Goal: Information Seeking & Learning: Check status

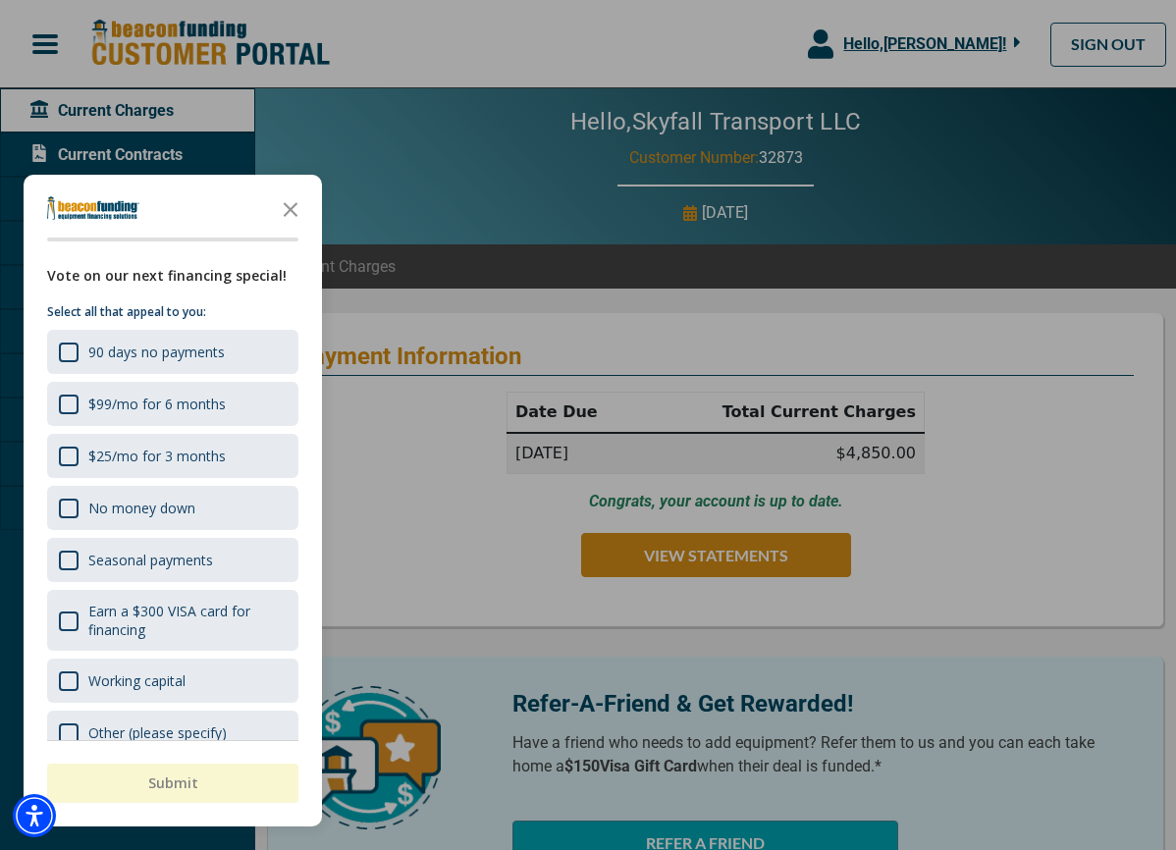
click at [435, 299] on div at bounding box center [588, 425] width 1176 height 850
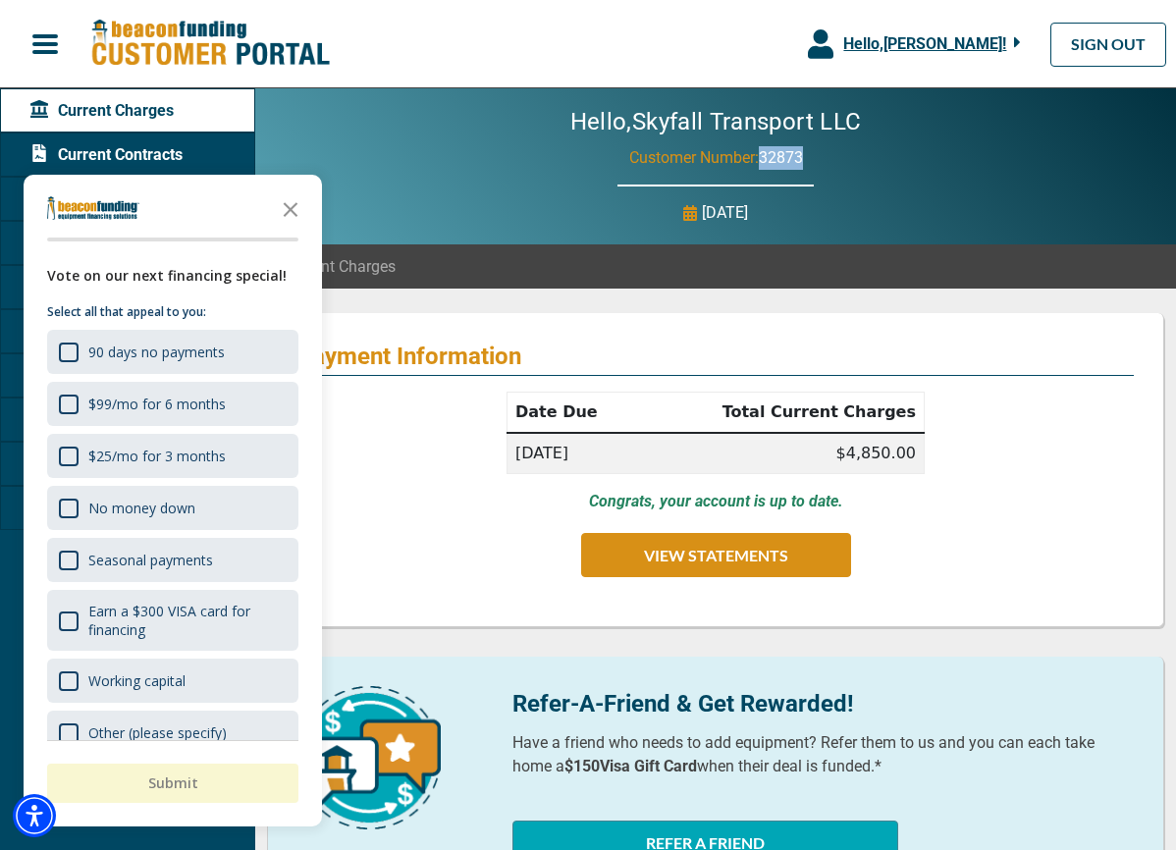
drag, startPoint x: 812, startPoint y: 157, endPoint x: 763, endPoint y: 158, distance: 49.1
click at [763, 158] on div "Hello, Skyfall Transport LLC Customer Number: 32873 [DATE]" at bounding box center [715, 166] width 921 height 156
copy span "32873"
click at [416, 134] on div "Hello, Skyfall Transport LLC Customer Number: 32873 [DATE]" at bounding box center [715, 166] width 921 height 156
click at [296, 207] on icon "Close the survey" at bounding box center [290, 208] width 39 height 39
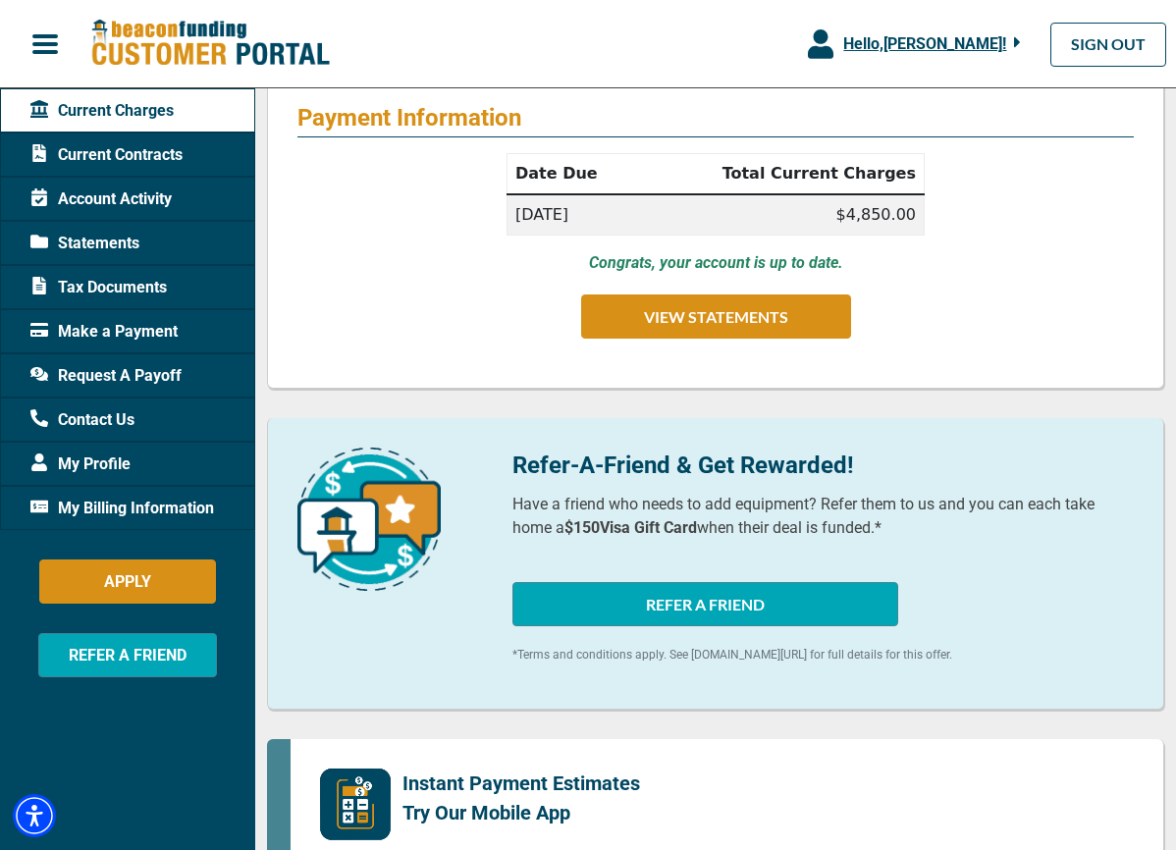
scroll to position [248, 0]
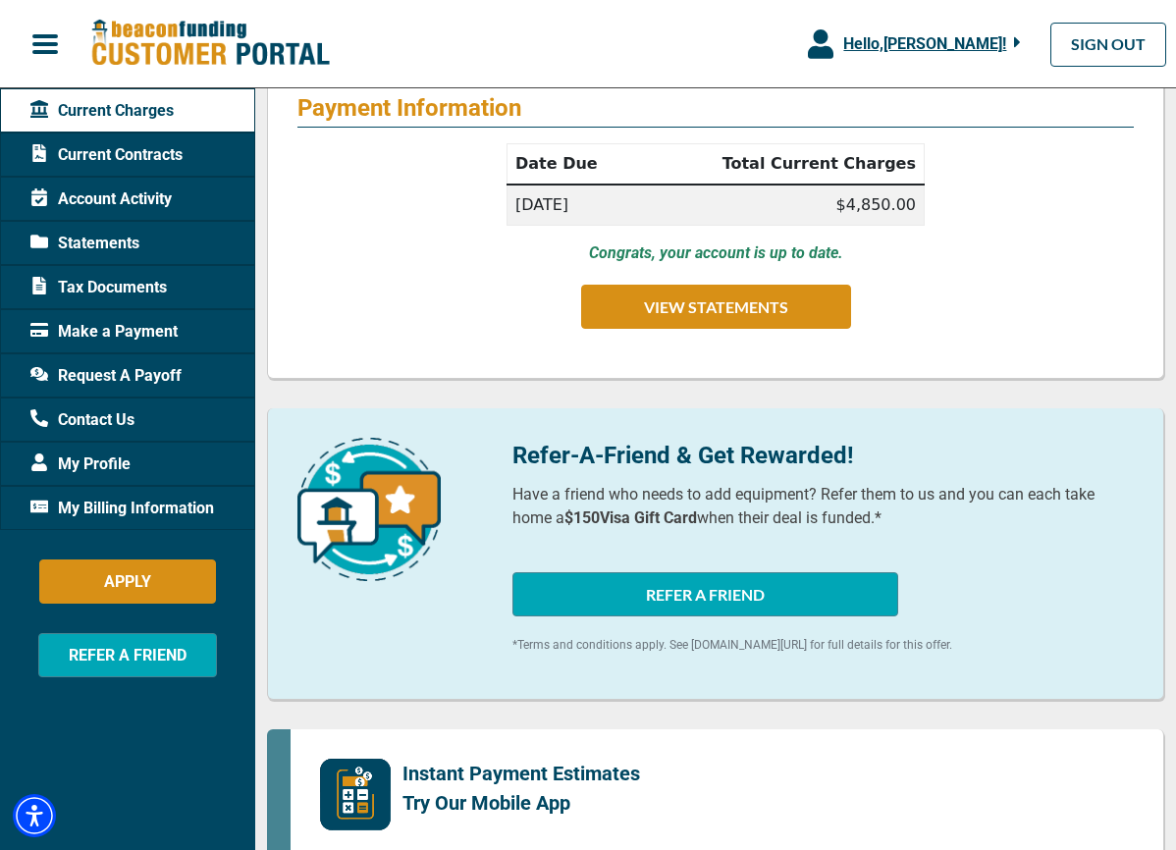
click at [91, 200] on span "Account Activity" at bounding box center [100, 200] width 141 height 24
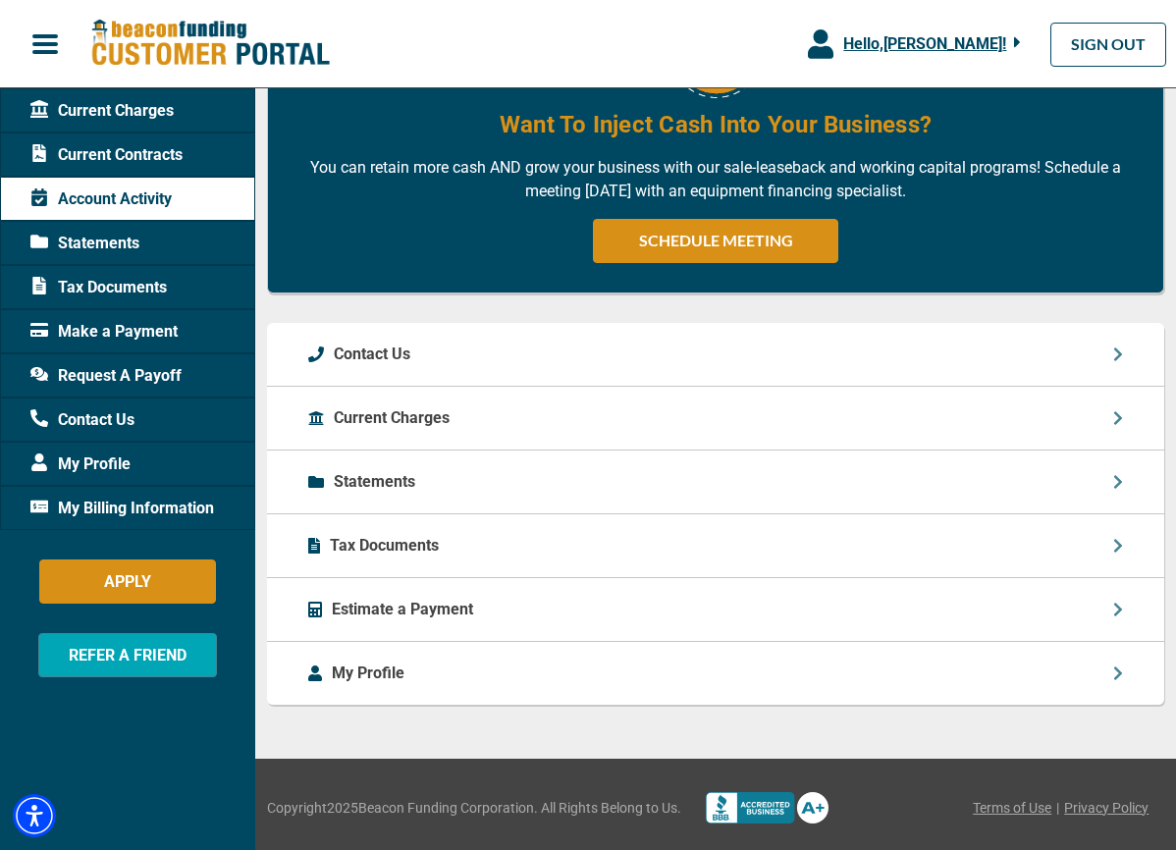
scroll to position [1359, 0]
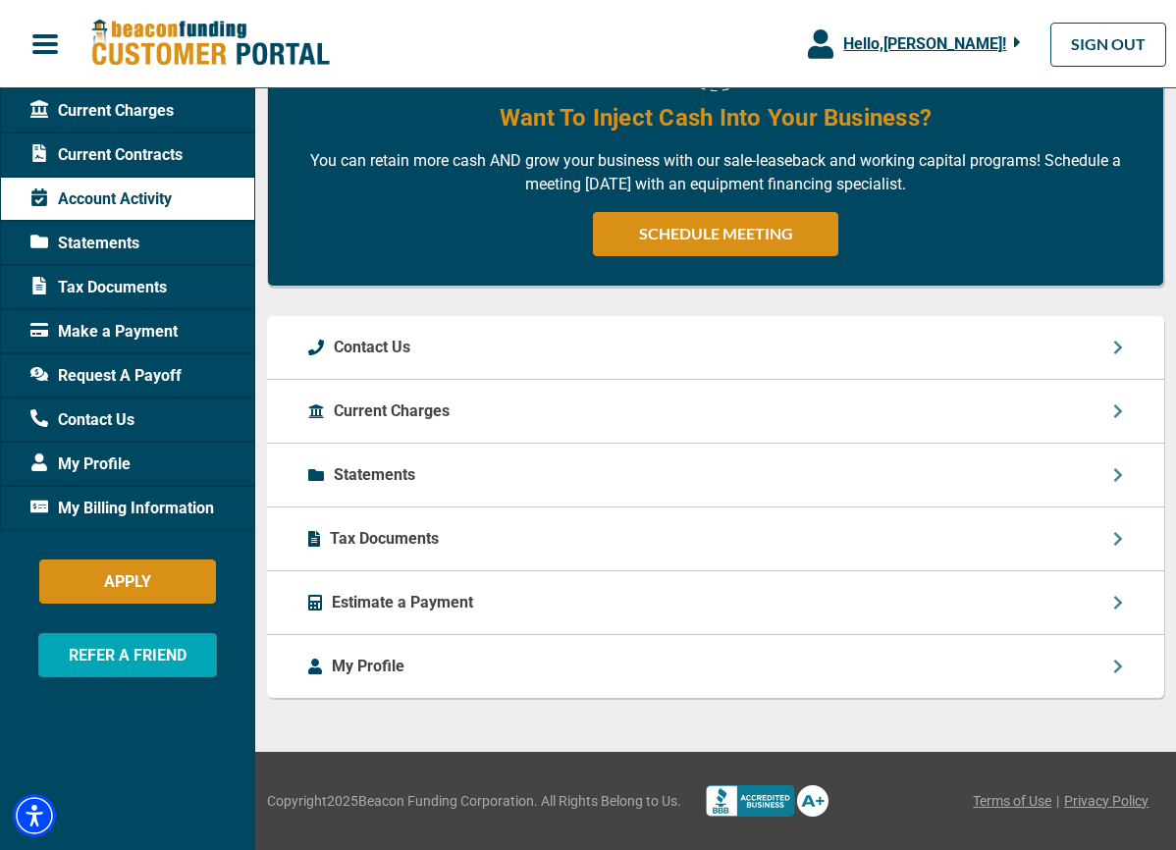
click at [117, 115] on span "Current Charges" at bounding box center [101, 111] width 143 height 24
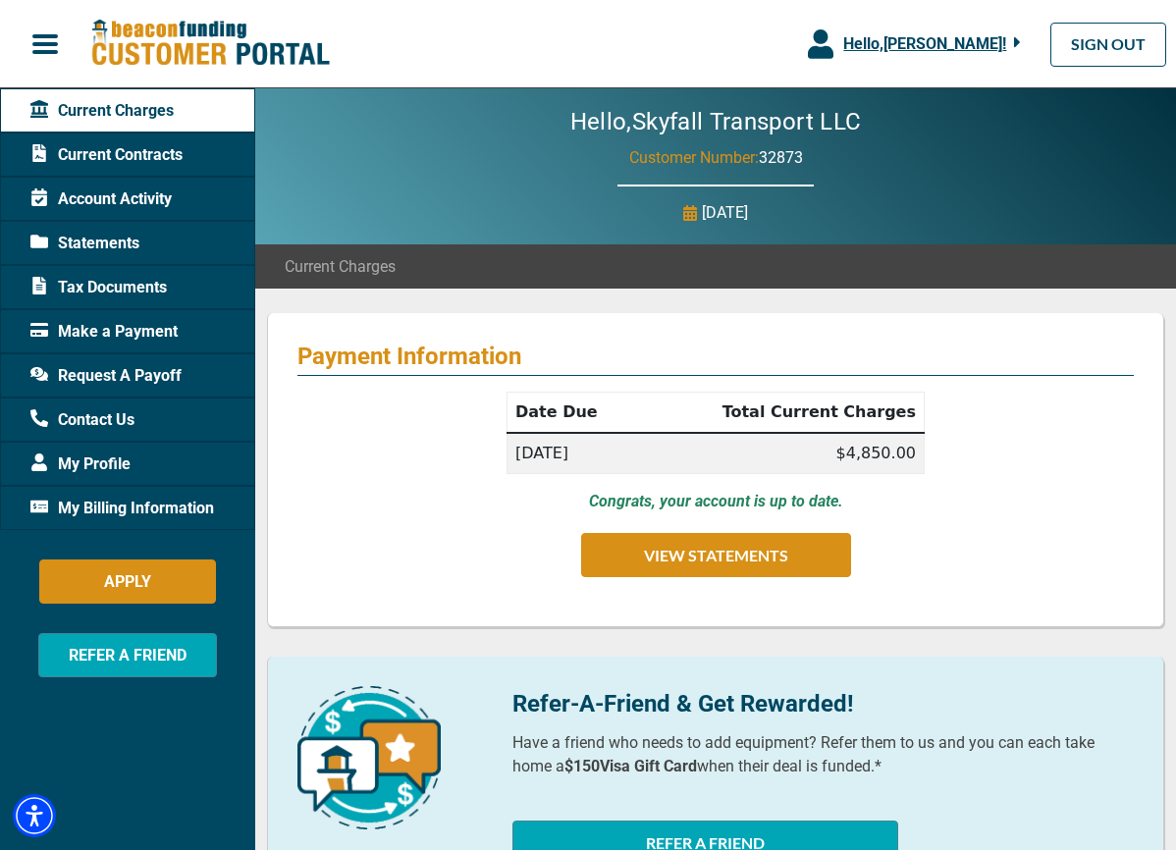
scroll to position [14, 0]
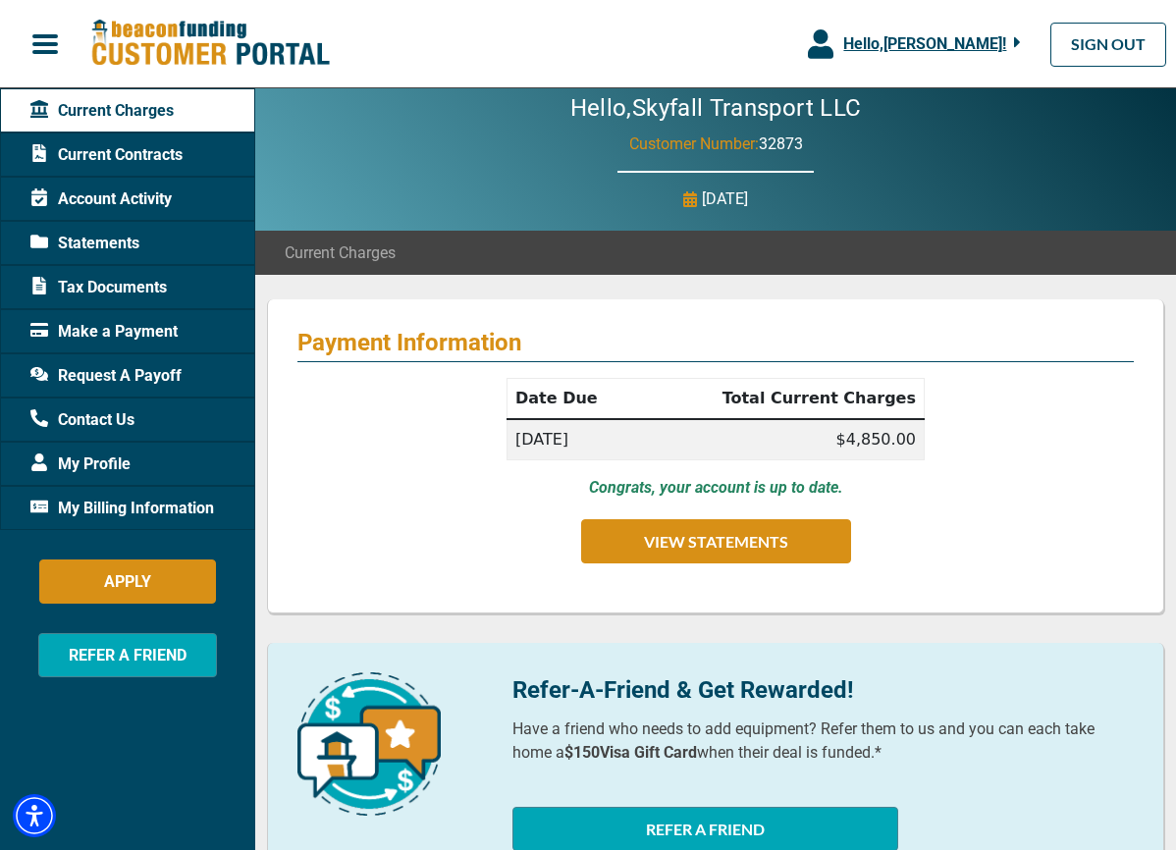
click at [112, 299] on div "Tax Documents" at bounding box center [127, 287] width 255 height 44
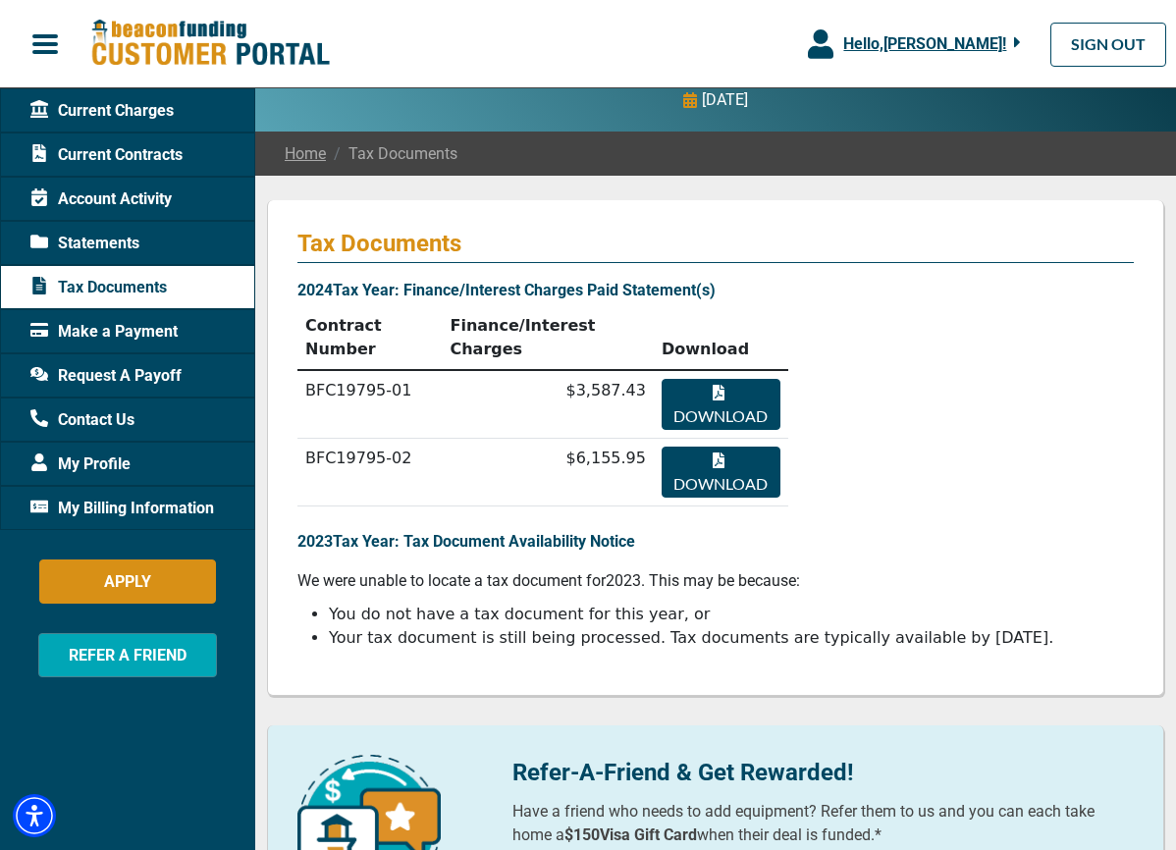
scroll to position [124, 0]
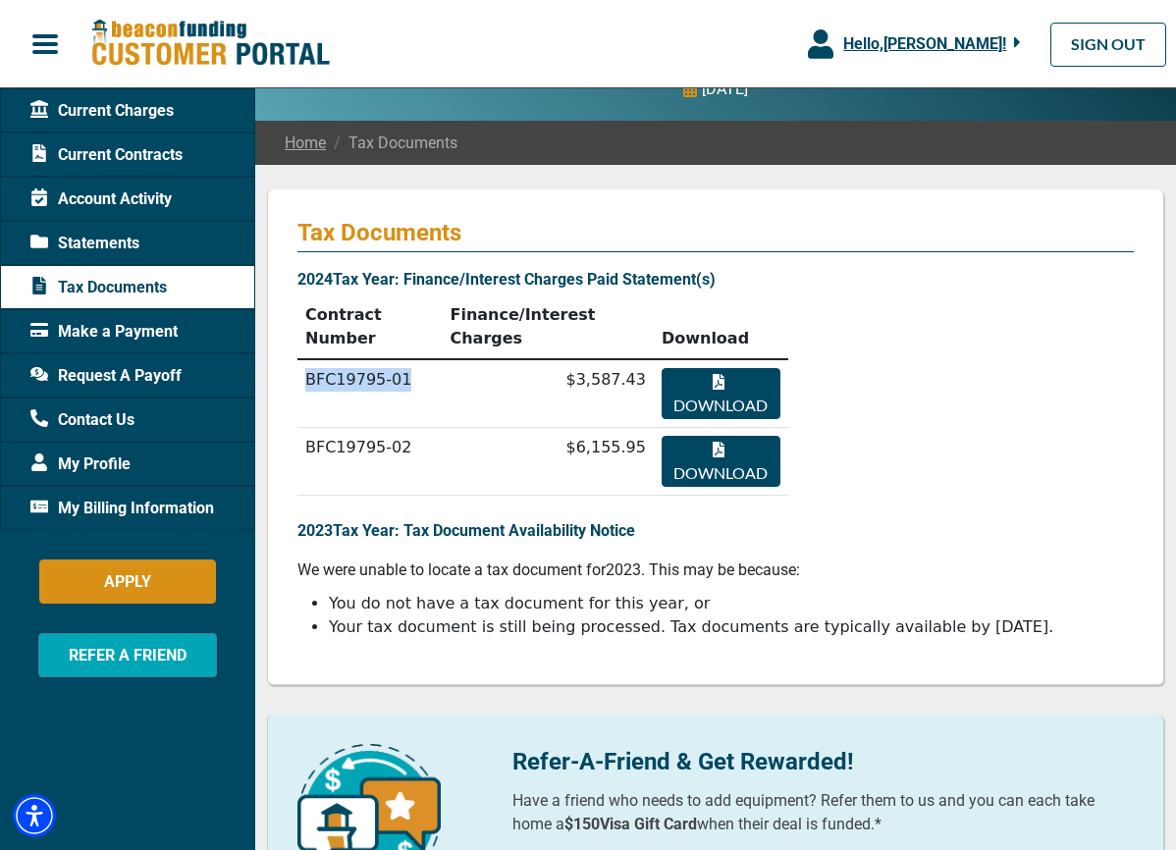
drag, startPoint x: 409, startPoint y: 380, endPoint x: 303, endPoint y: 378, distance: 106.1
click at [303, 378] on td "BFC19795-01" at bounding box center [370, 393] width 144 height 69
copy td "BFC19795-01"
drag, startPoint x: 417, startPoint y: 447, endPoint x: 301, endPoint y: 444, distance: 115.9
click at [301, 444] on td "BFC19795-02" at bounding box center [370, 462] width 144 height 68
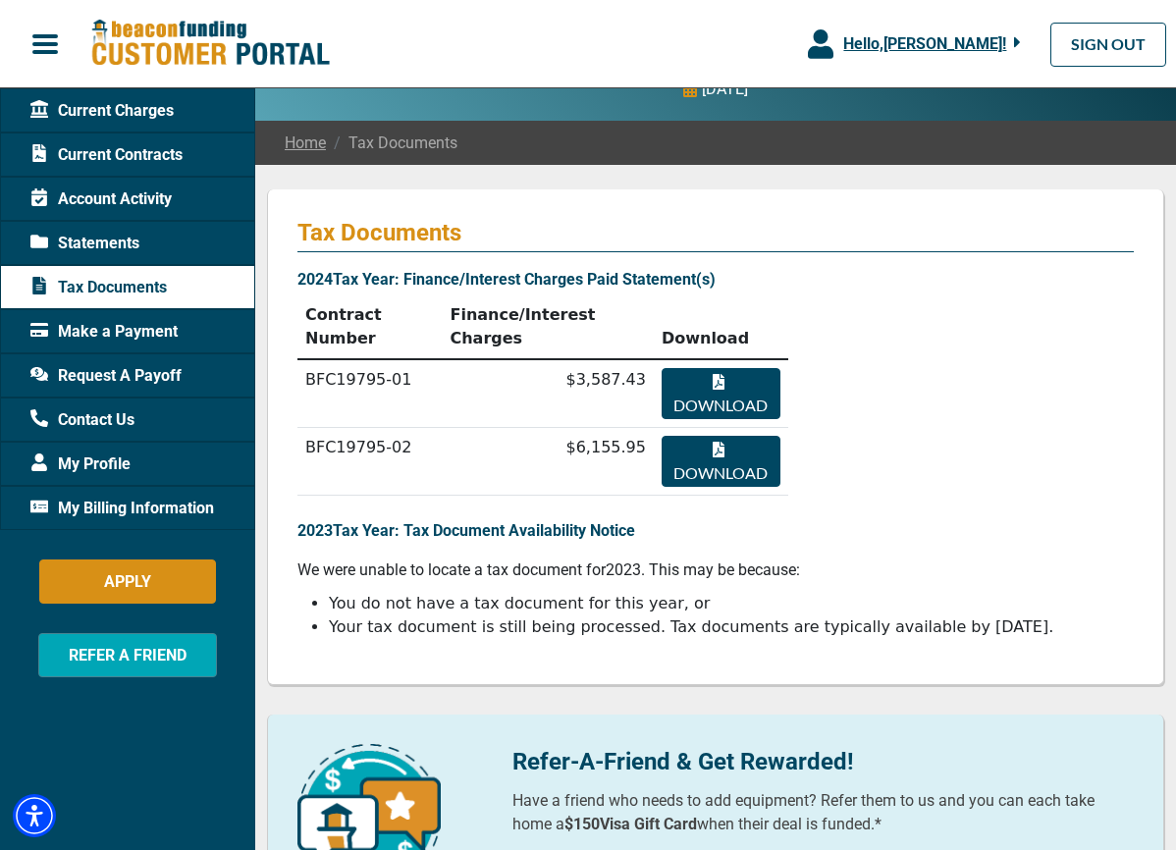
click at [111, 245] on span "Statements" at bounding box center [84, 244] width 109 height 24
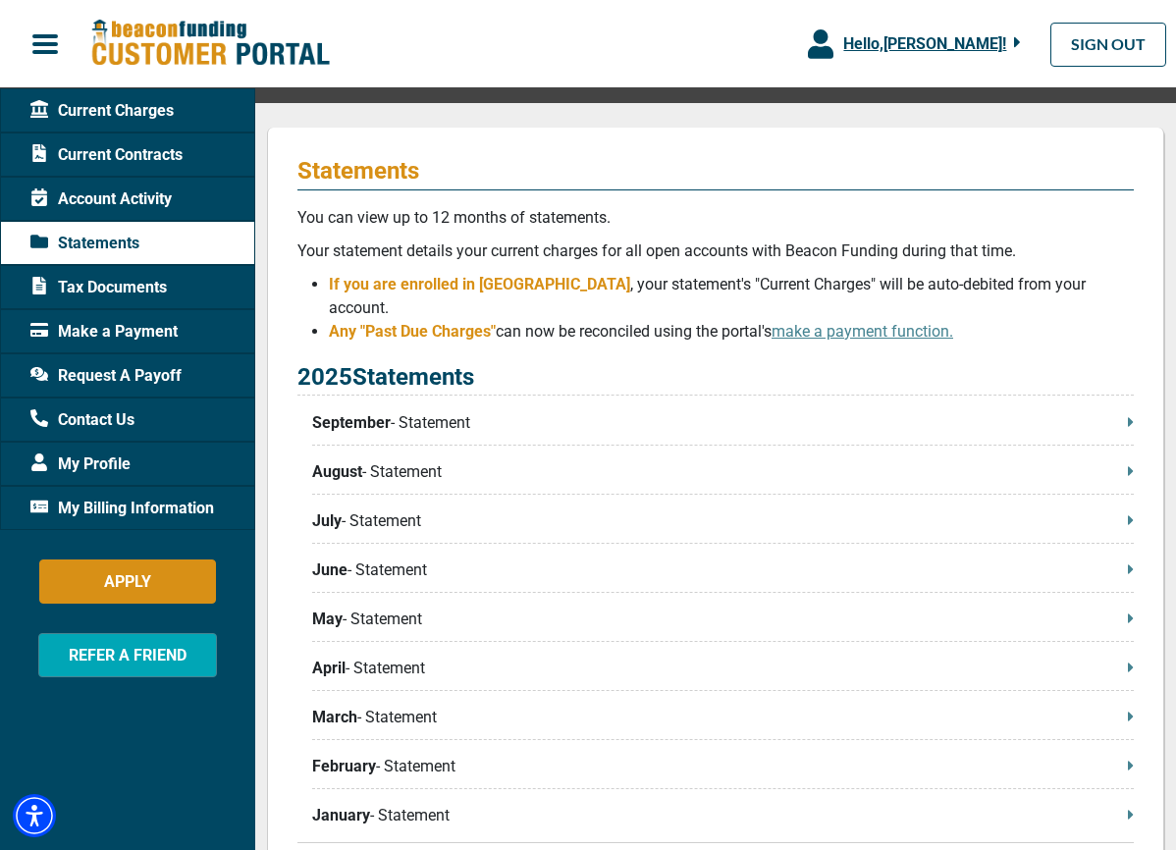
click at [108, 287] on span "Tax Documents" at bounding box center [98, 288] width 136 height 24
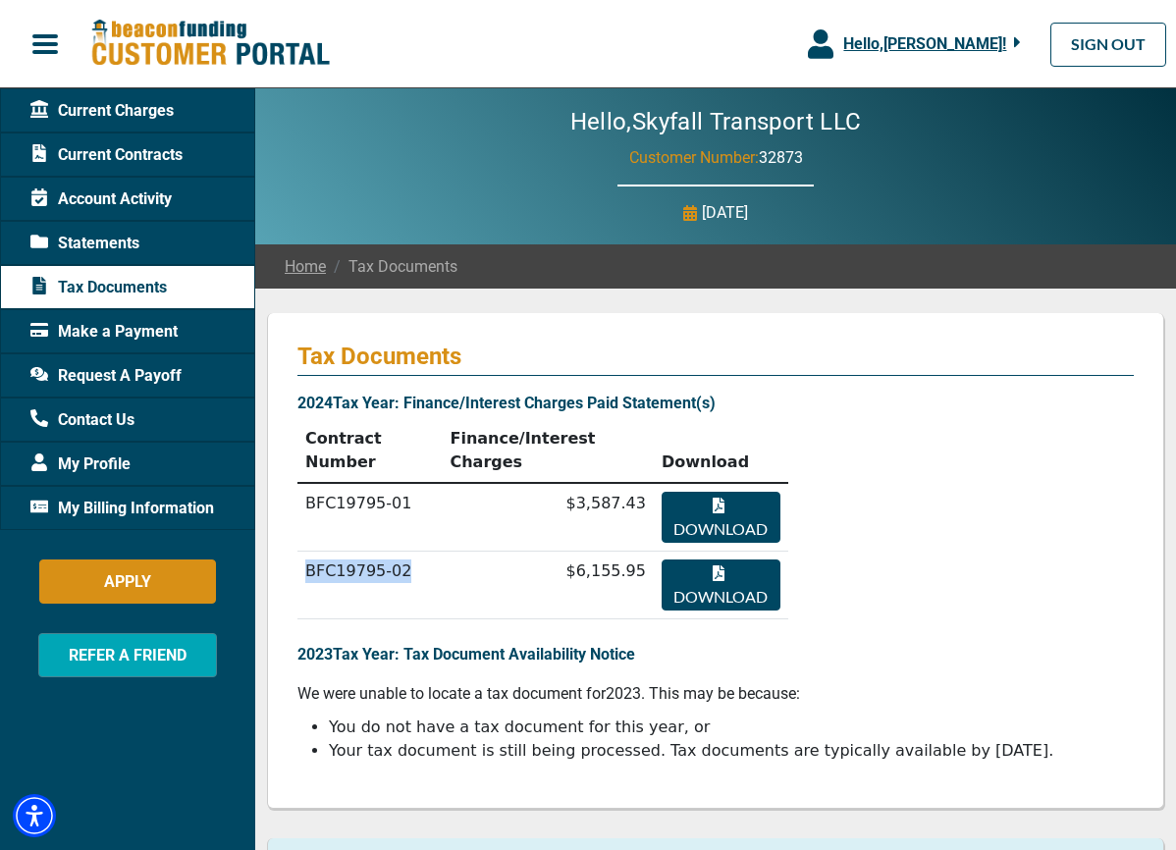
drag, startPoint x: 410, startPoint y: 571, endPoint x: 307, endPoint y: 571, distance: 103.1
click at [307, 571] on td "BFC19795-02" at bounding box center [370, 586] width 144 height 68
copy td "BFC19795-02"
click at [113, 106] on span "Current Charges" at bounding box center [101, 111] width 143 height 24
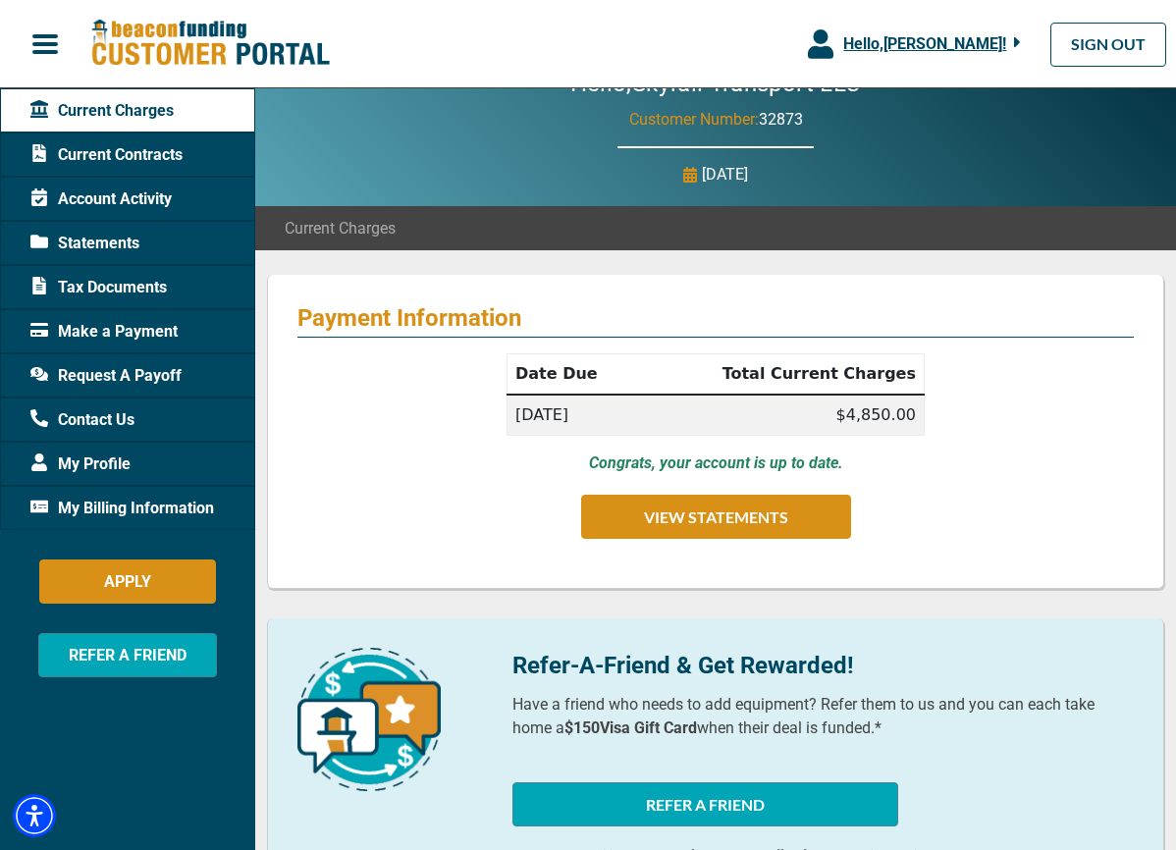
scroll to position [46, 0]
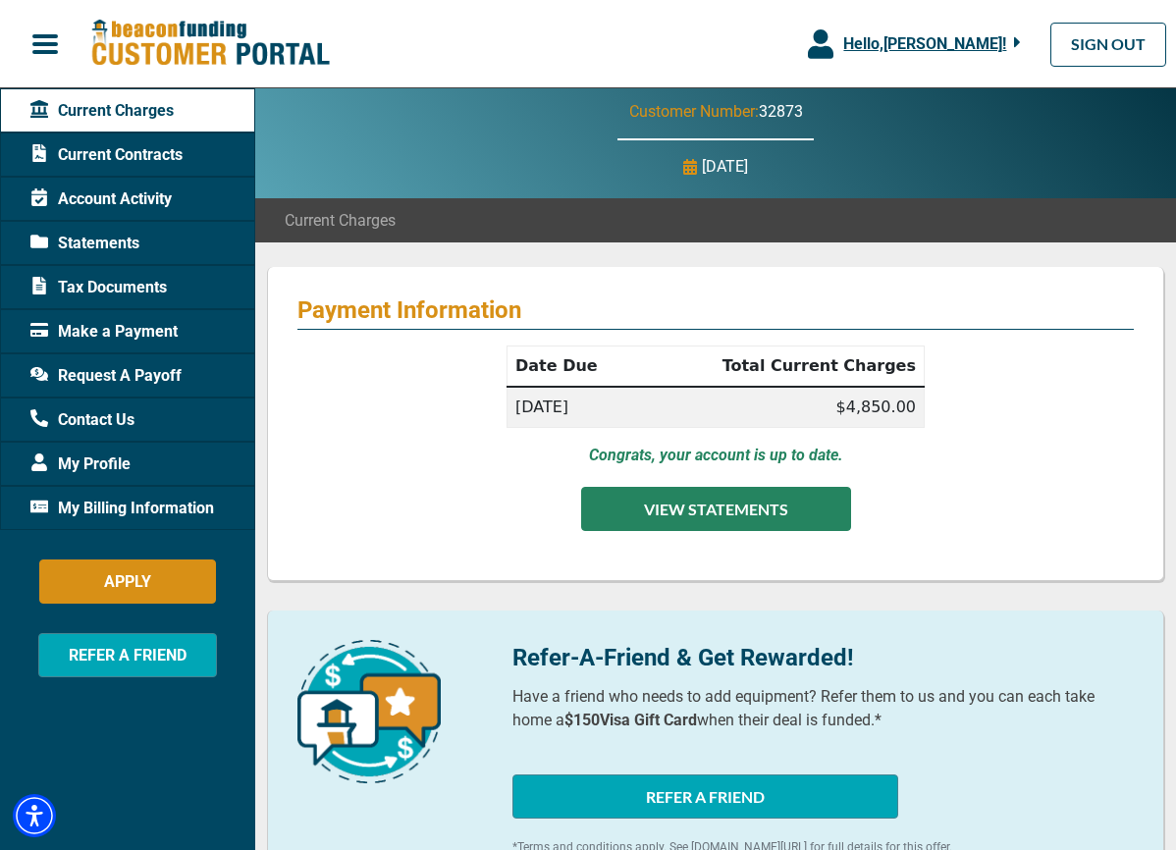
click at [656, 507] on button "VIEW STATEMENTS" at bounding box center [716, 509] width 270 height 44
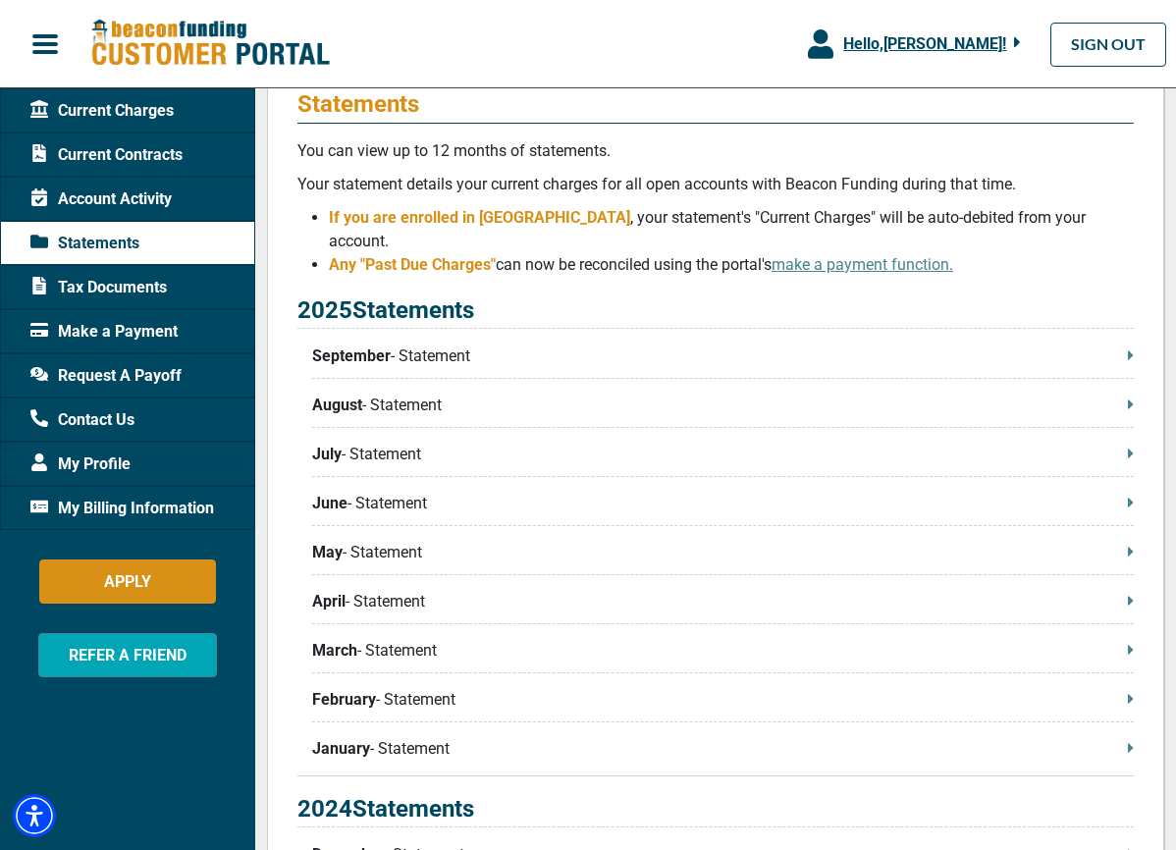
scroll to position [291, 0]
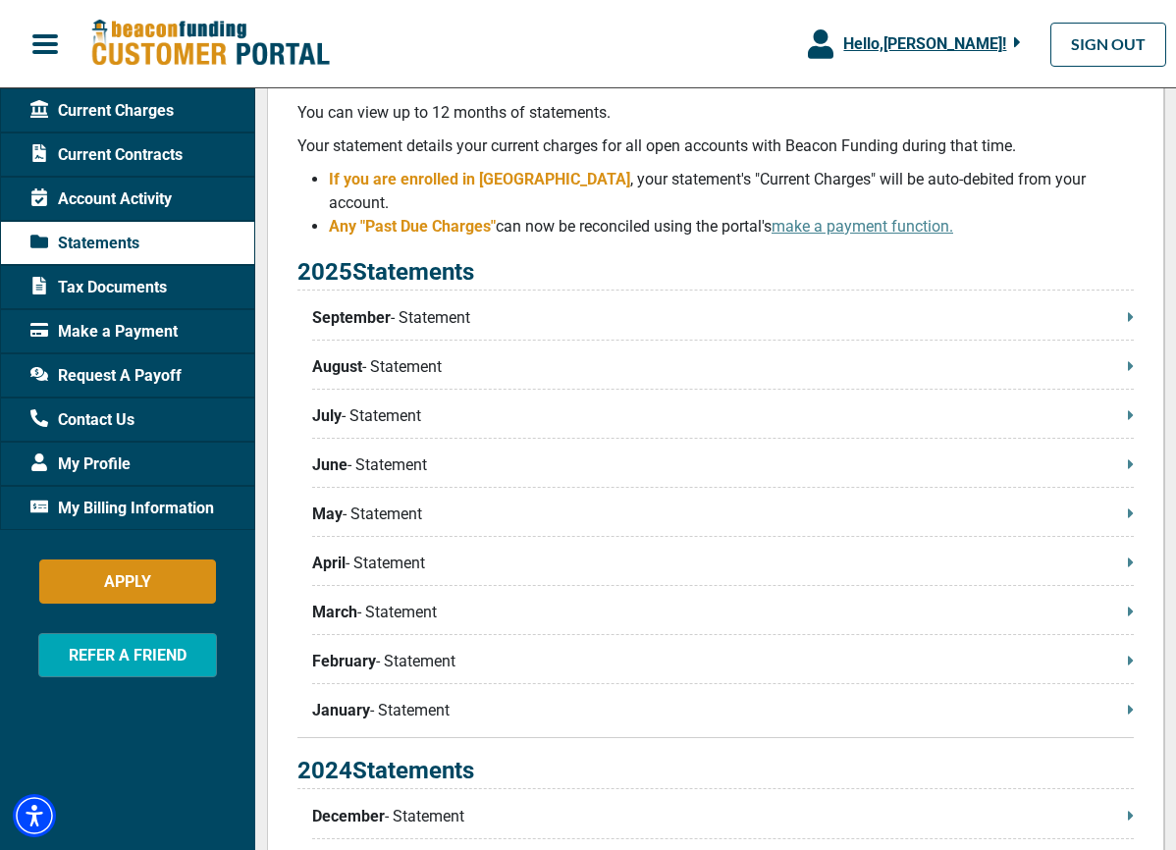
click at [1120, 306] on p "September - Statement" at bounding box center [723, 318] width 822 height 24
click at [159, 375] on span "Request A Payoff" at bounding box center [105, 376] width 151 height 24
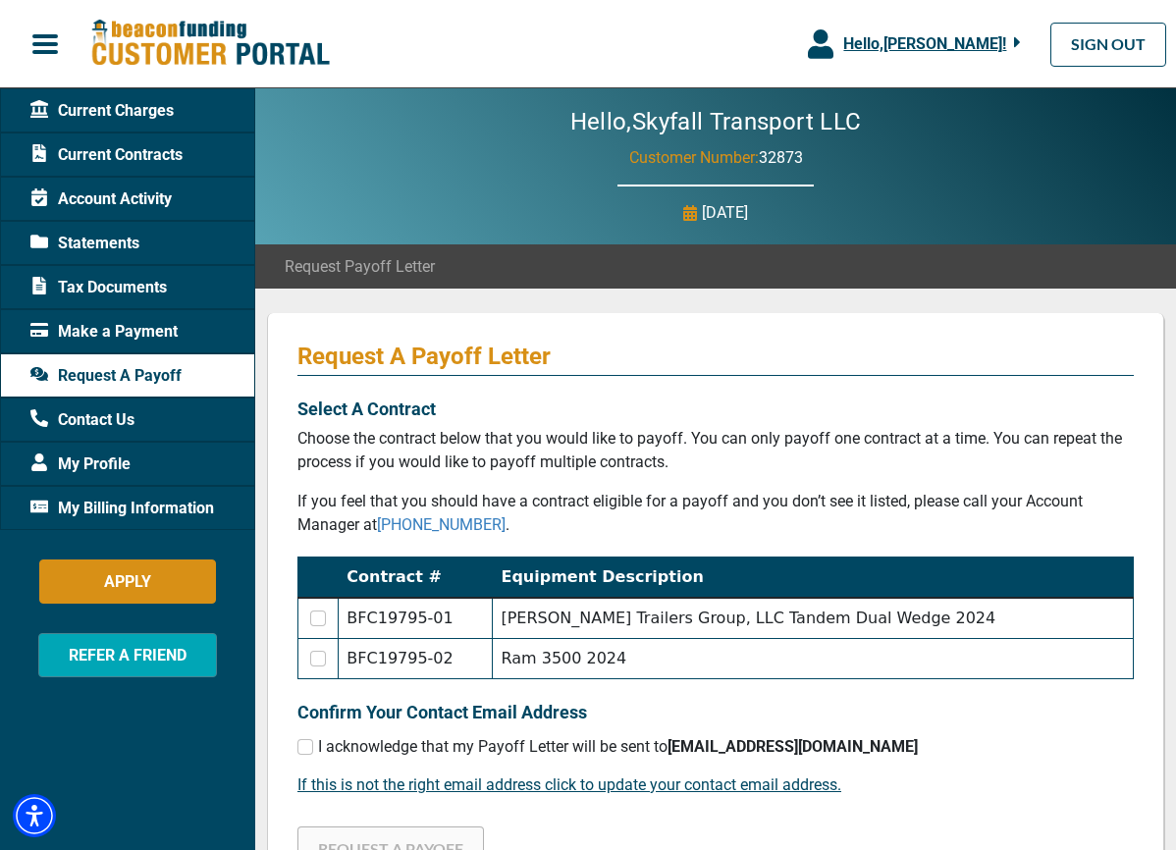
click at [118, 460] on span "My Profile" at bounding box center [80, 465] width 100 height 24
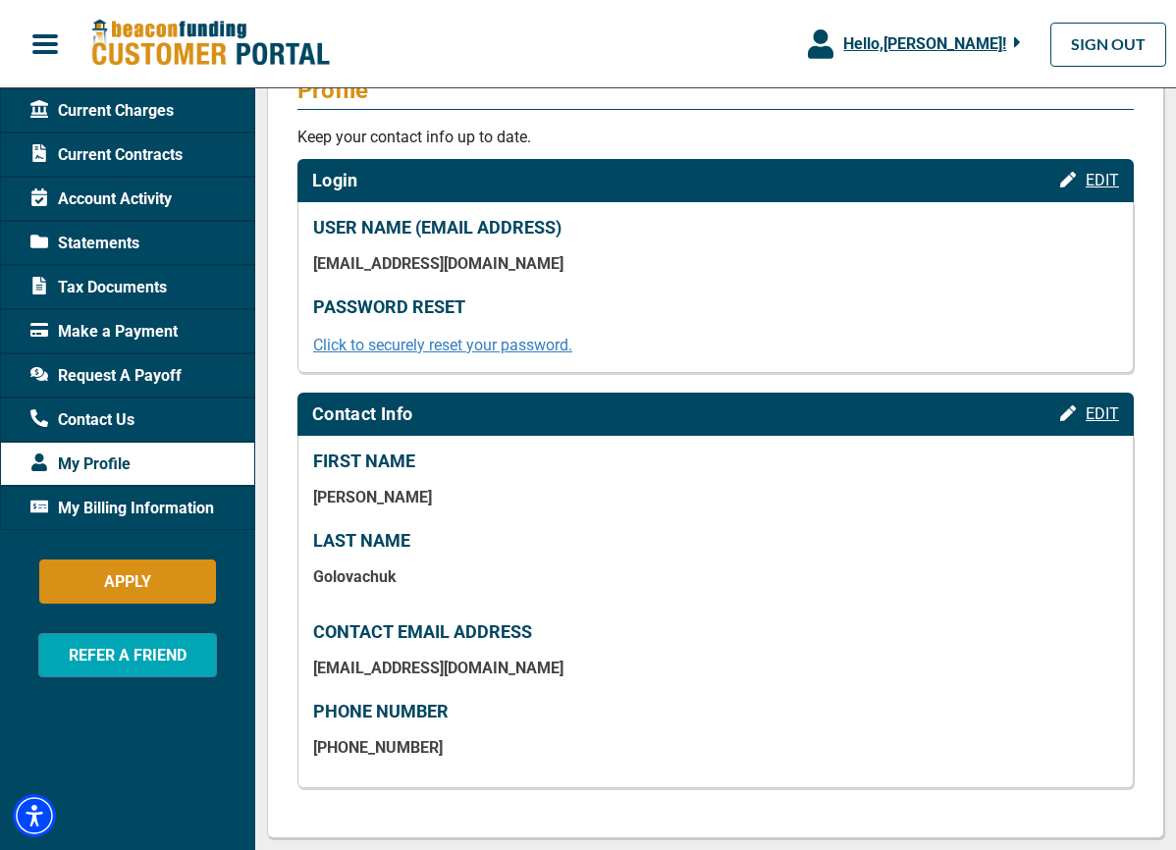
scroll to position [263, 0]
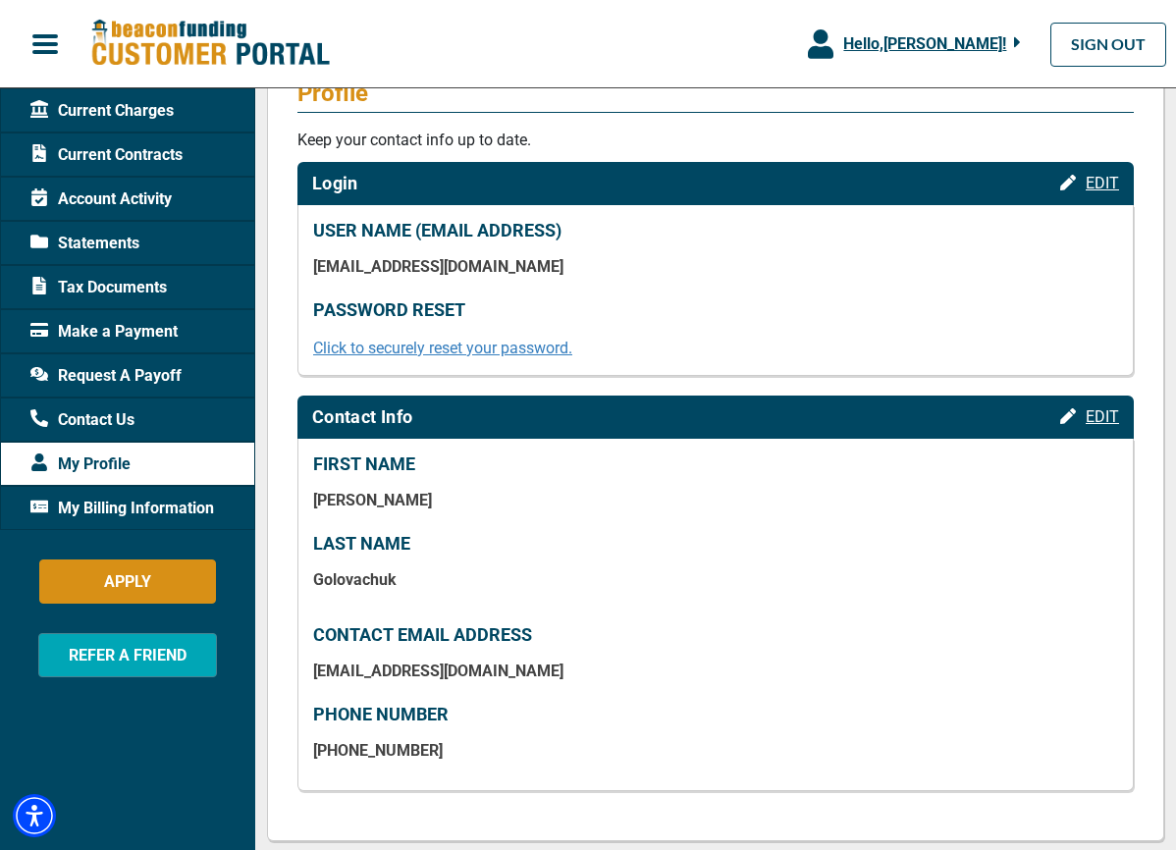
click at [175, 505] on span "My Billing Information" at bounding box center [122, 509] width 184 height 24
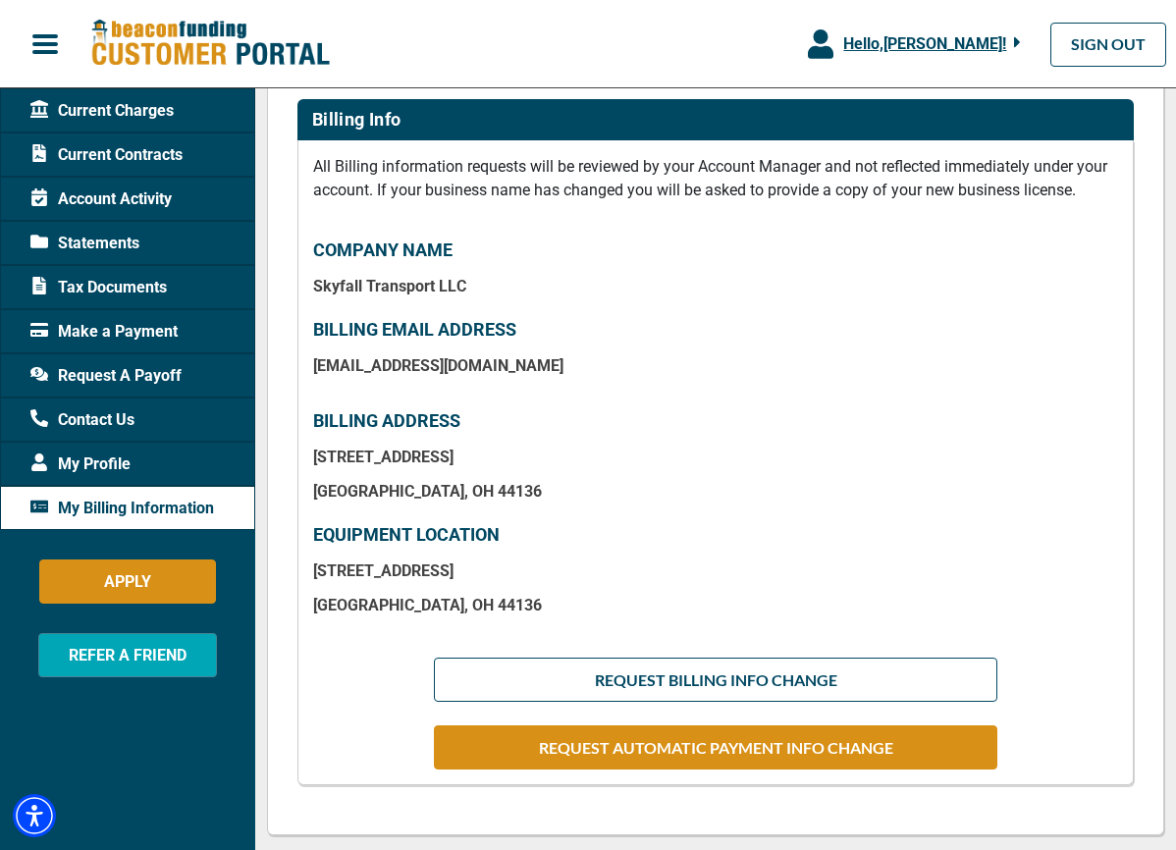
scroll to position [295, 0]
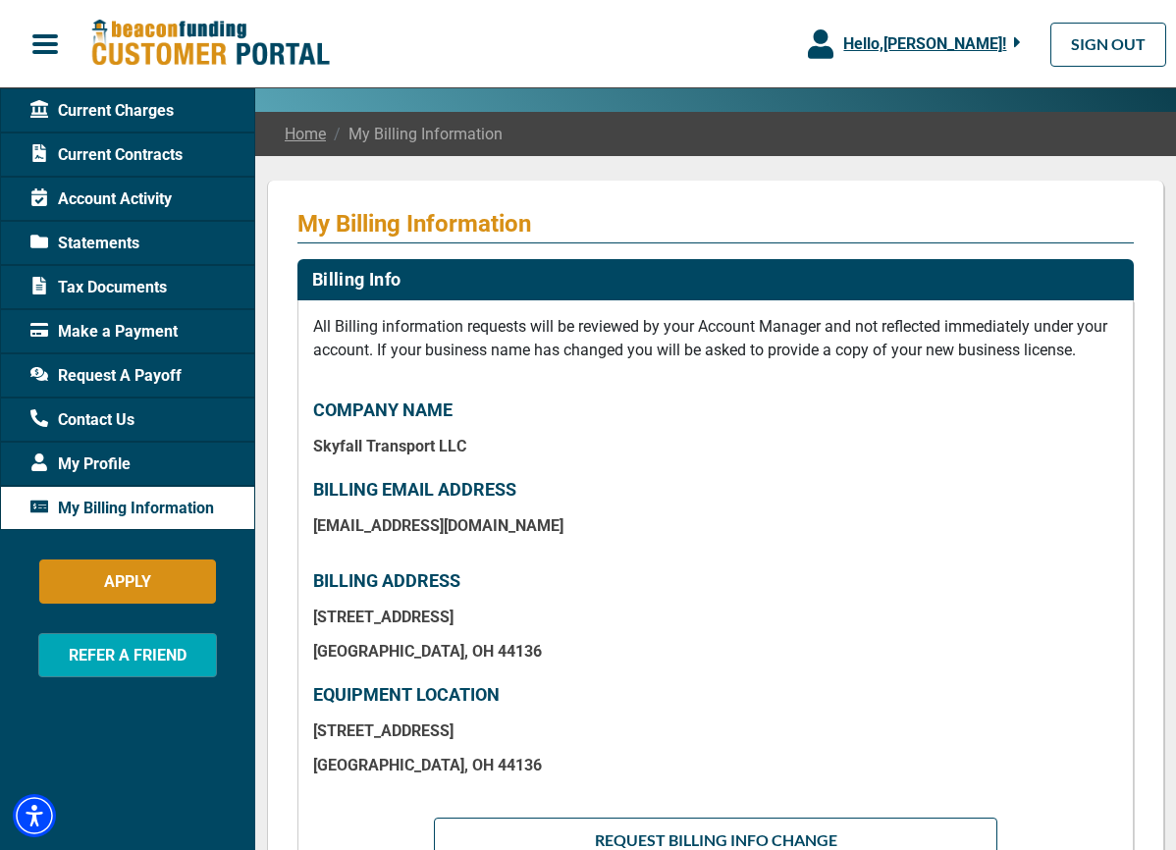
click at [117, 105] on span "Current Charges" at bounding box center [101, 111] width 143 height 24
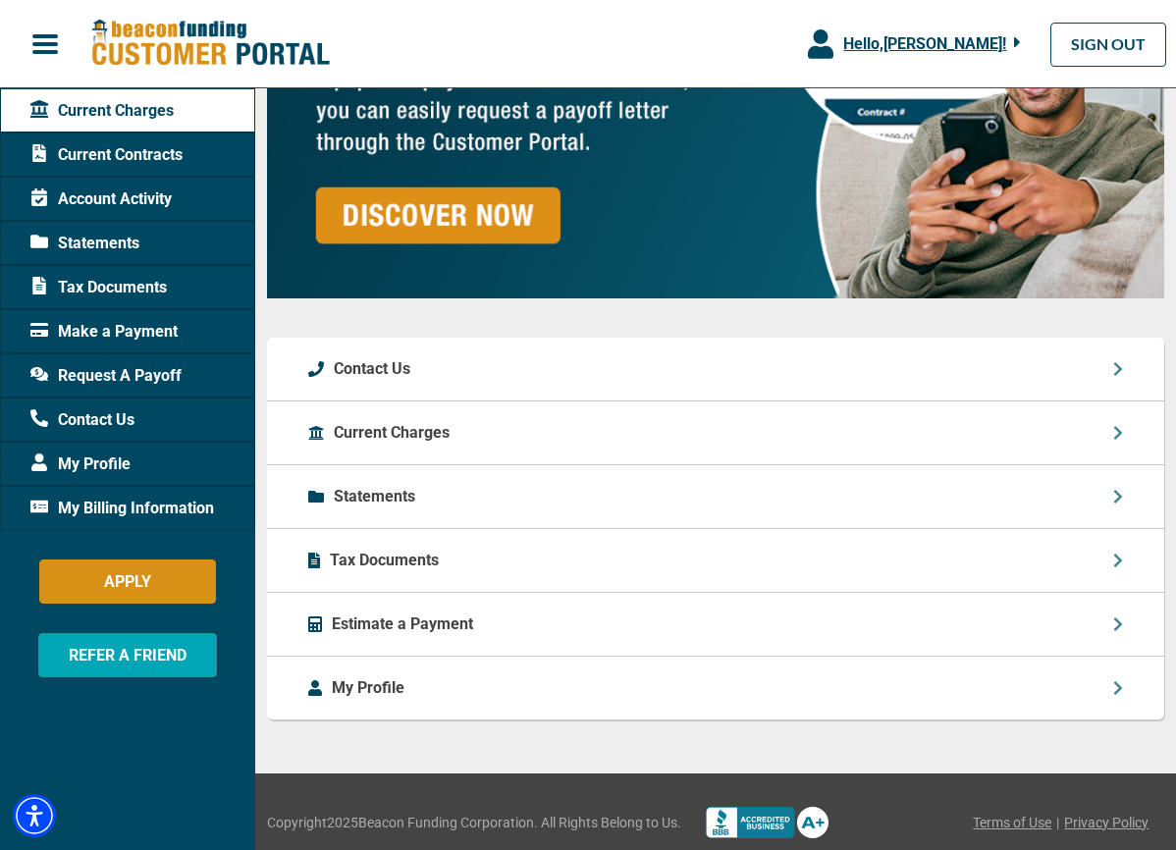
scroll to position [2006, 0]
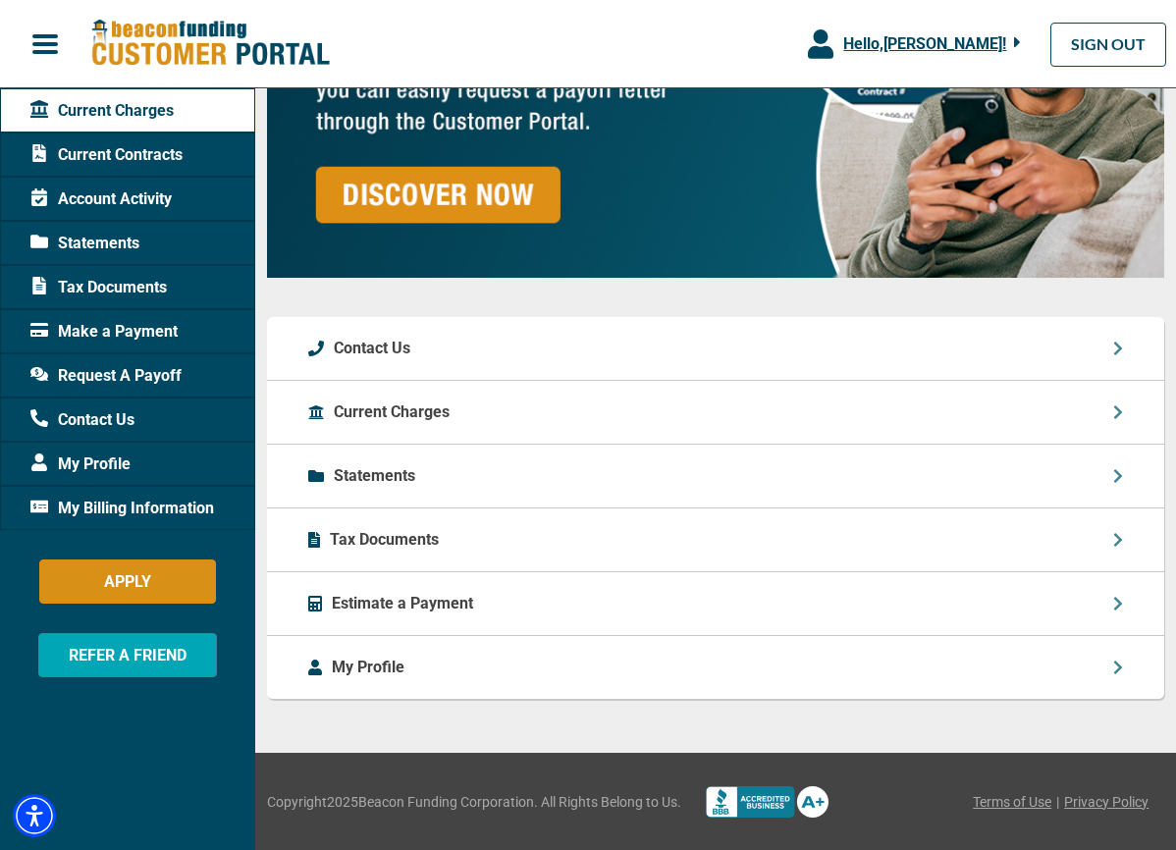
click at [162, 196] on span "Account Activity" at bounding box center [100, 200] width 141 height 24
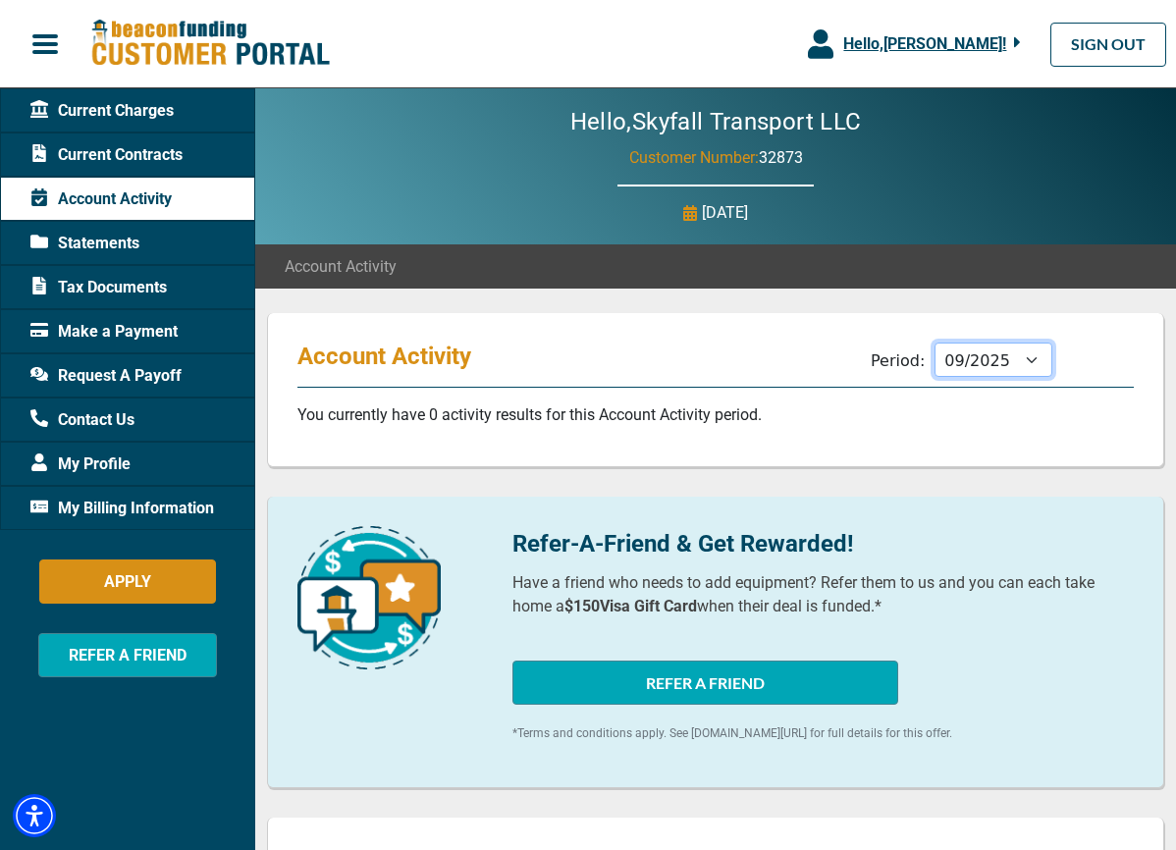
click at [1019, 357] on select "10/2025 09/2025 08/2025 07/2025 06/2025 05/2025 04/2025 03/2025 02/2025 01/2025…" at bounding box center [994, 360] width 118 height 34
click at [935, 343] on select "10/2025 09/2025 08/2025 07/2025 06/2025 05/2025 04/2025 03/2025 02/2025 01/2025…" at bounding box center [994, 360] width 118 height 34
click at [1007, 365] on select "10/2025 09/2025 08/2025 07/2025 06/2025 05/2025 04/2025 03/2025 02/2025 01/2025…" at bounding box center [994, 360] width 118 height 34
select select "10/2025"
click at [935, 343] on select "10/2025 09/2025 08/2025 07/2025 06/2025 05/2025 04/2025 03/2025 02/2025 01/2025…" at bounding box center [994, 360] width 118 height 34
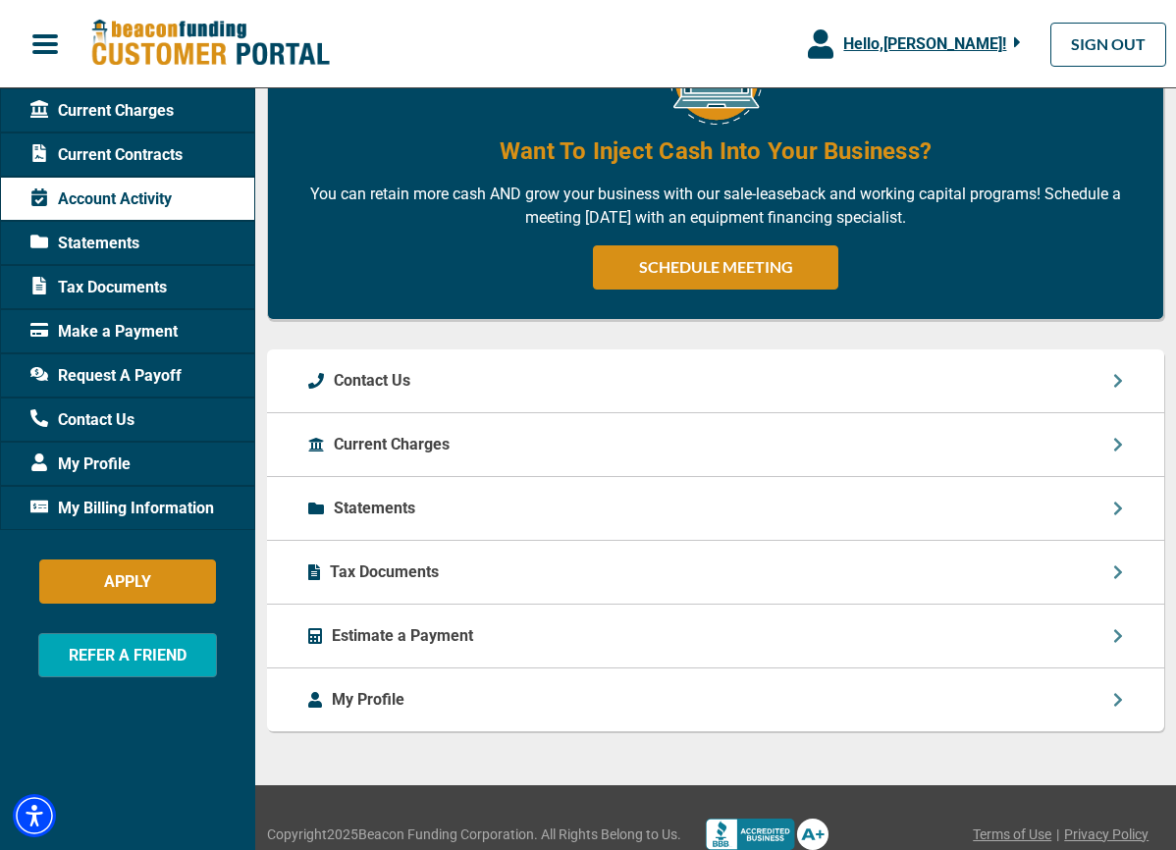
scroll to position [1359, 0]
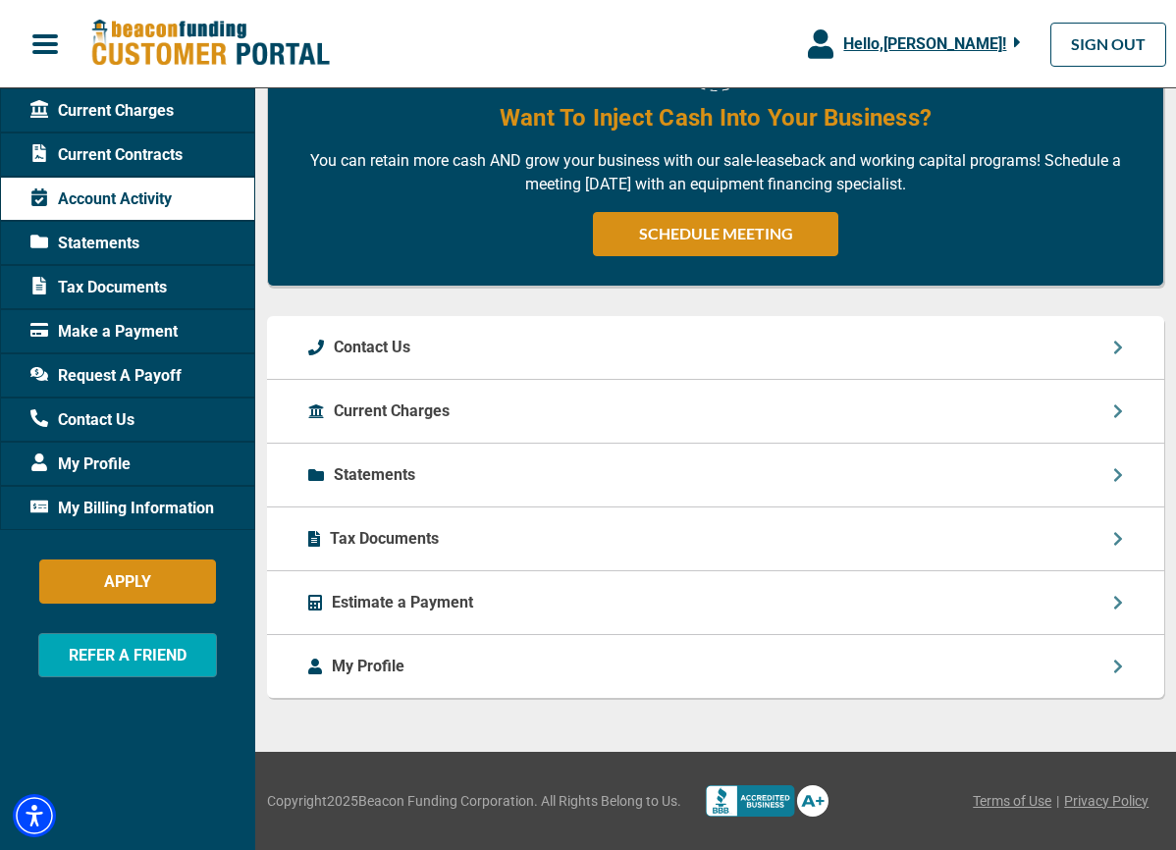
click at [384, 670] on p "My Profile" at bounding box center [368, 667] width 73 height 24
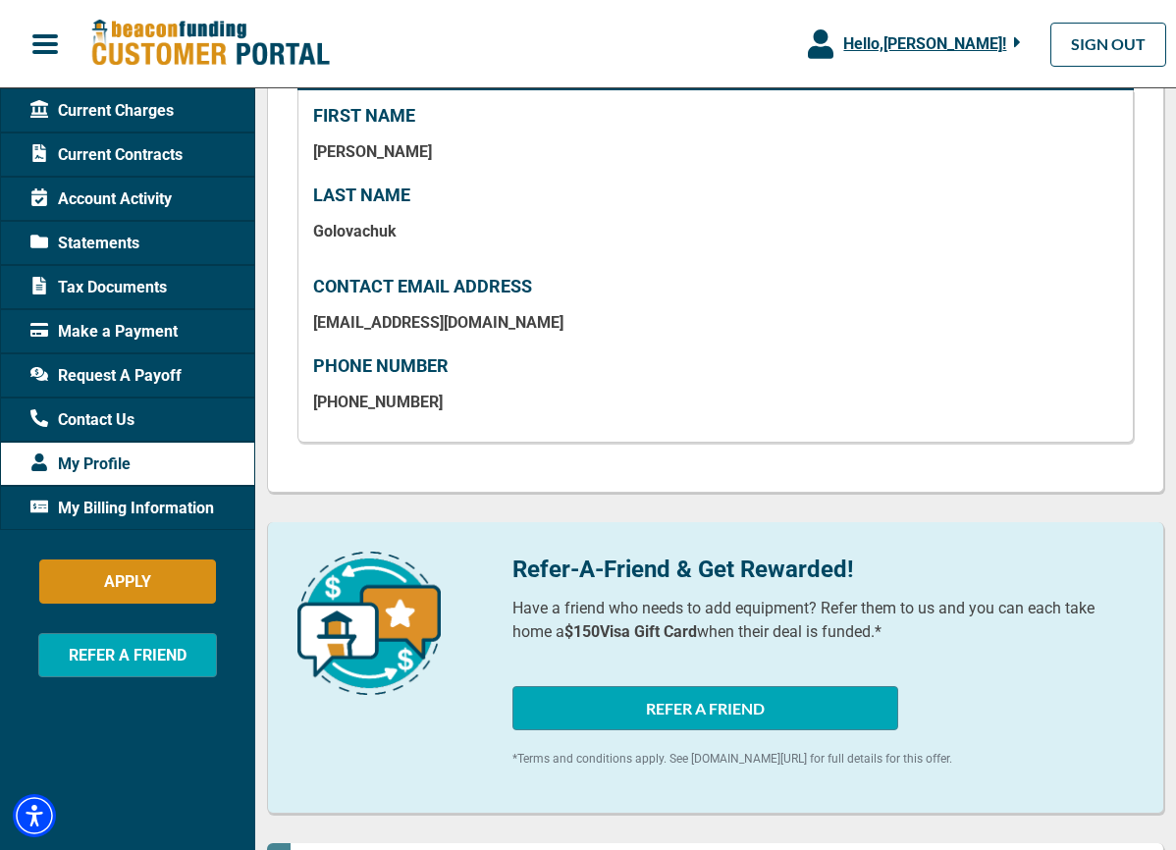
scroll to position [631, 0]
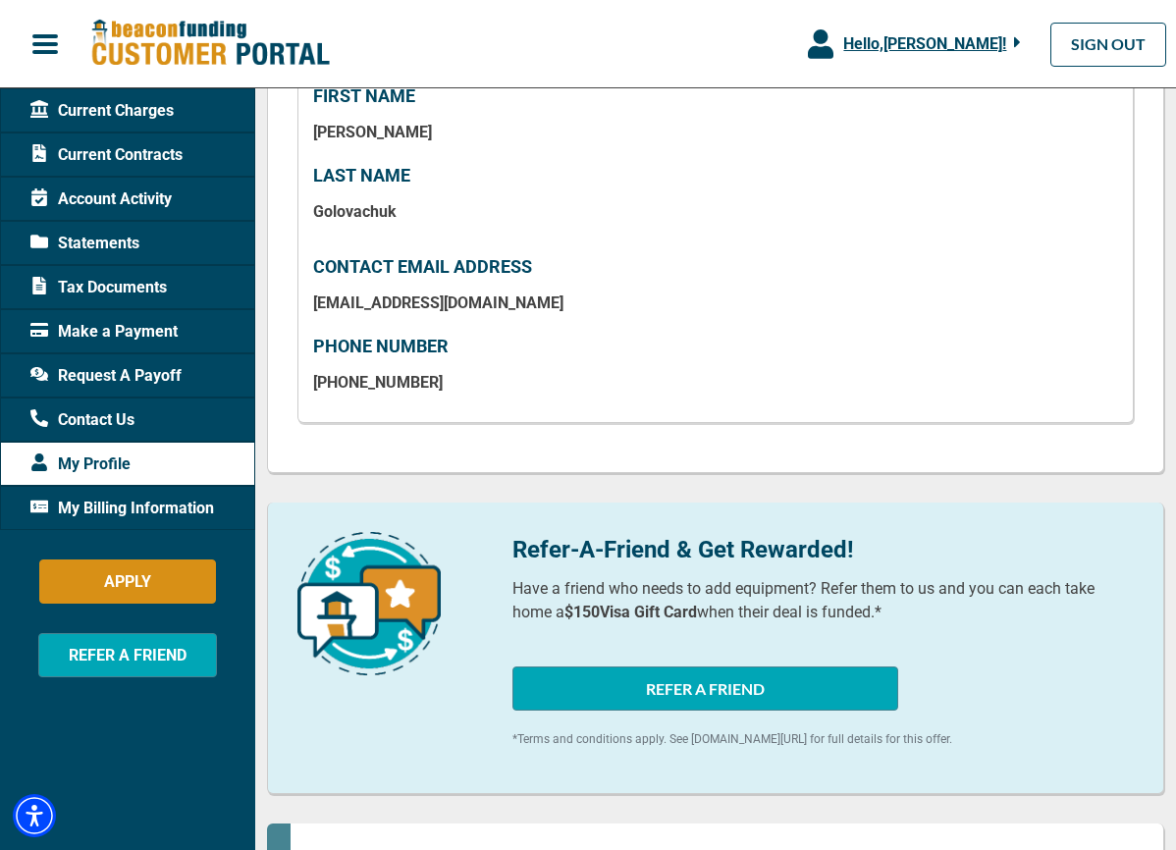
click at [180, 416] on div "Contact Us" at bounding box center [127, 420] width 255 height 44
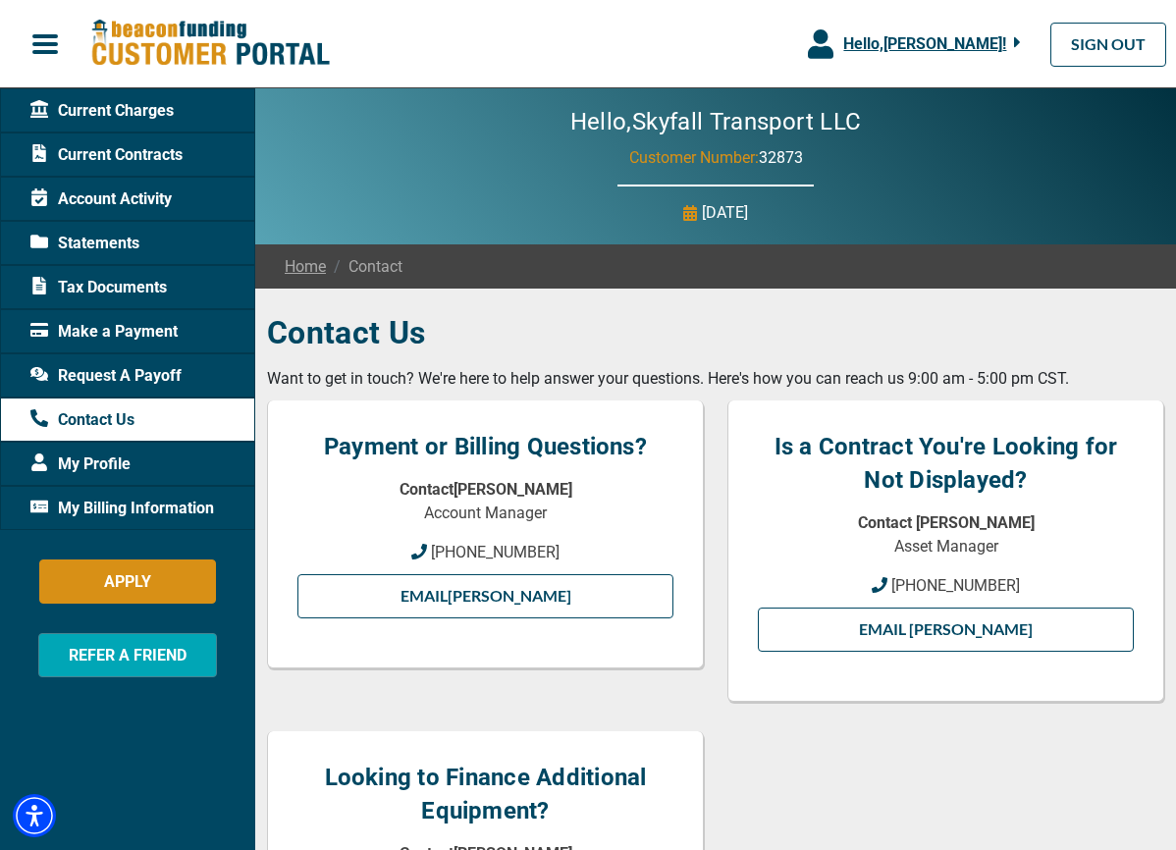
click at [184, 368] on div "Request A Payoff" at bounding box center [127, 376] width 255 height 44
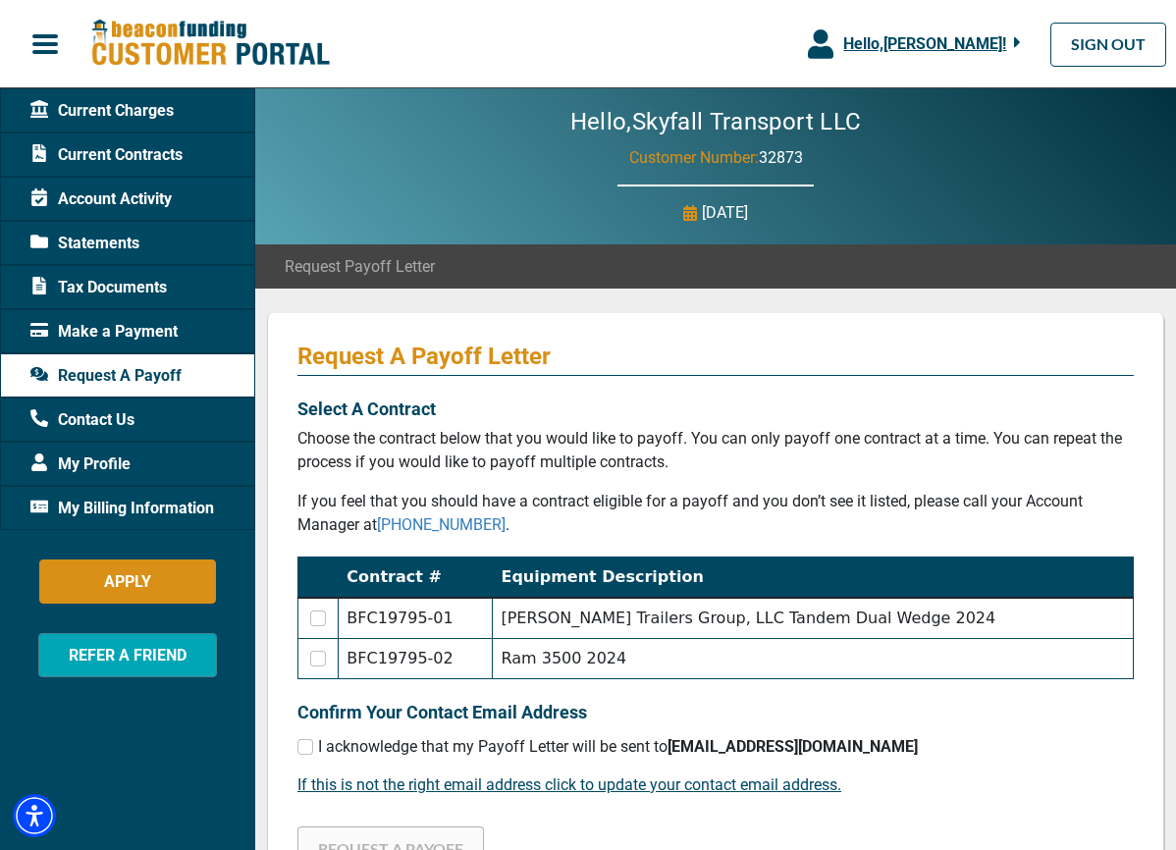
click at [116, 454] on span "My Profile" at bounding box center [80, 465] width 100 height 24
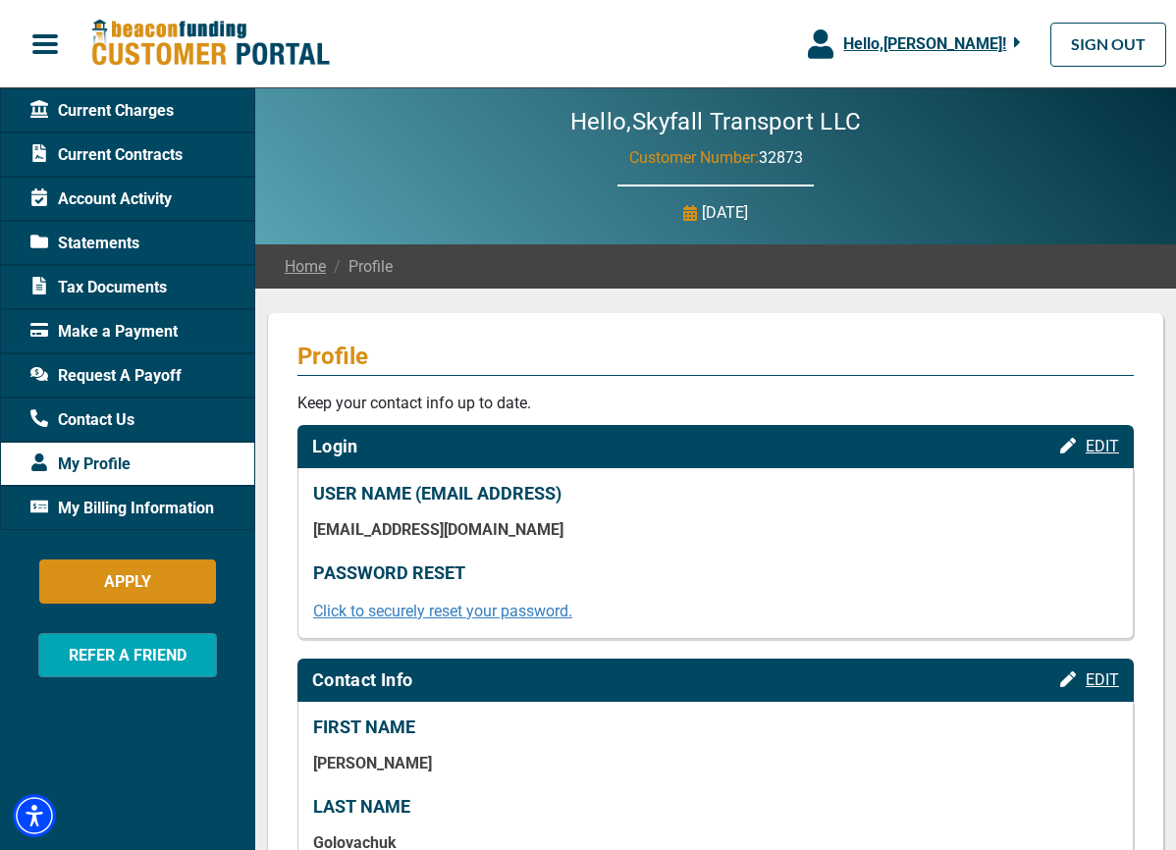
click at [113, 119] on span "Current Charges" at bounding box center [101, 111] width 143 height 24
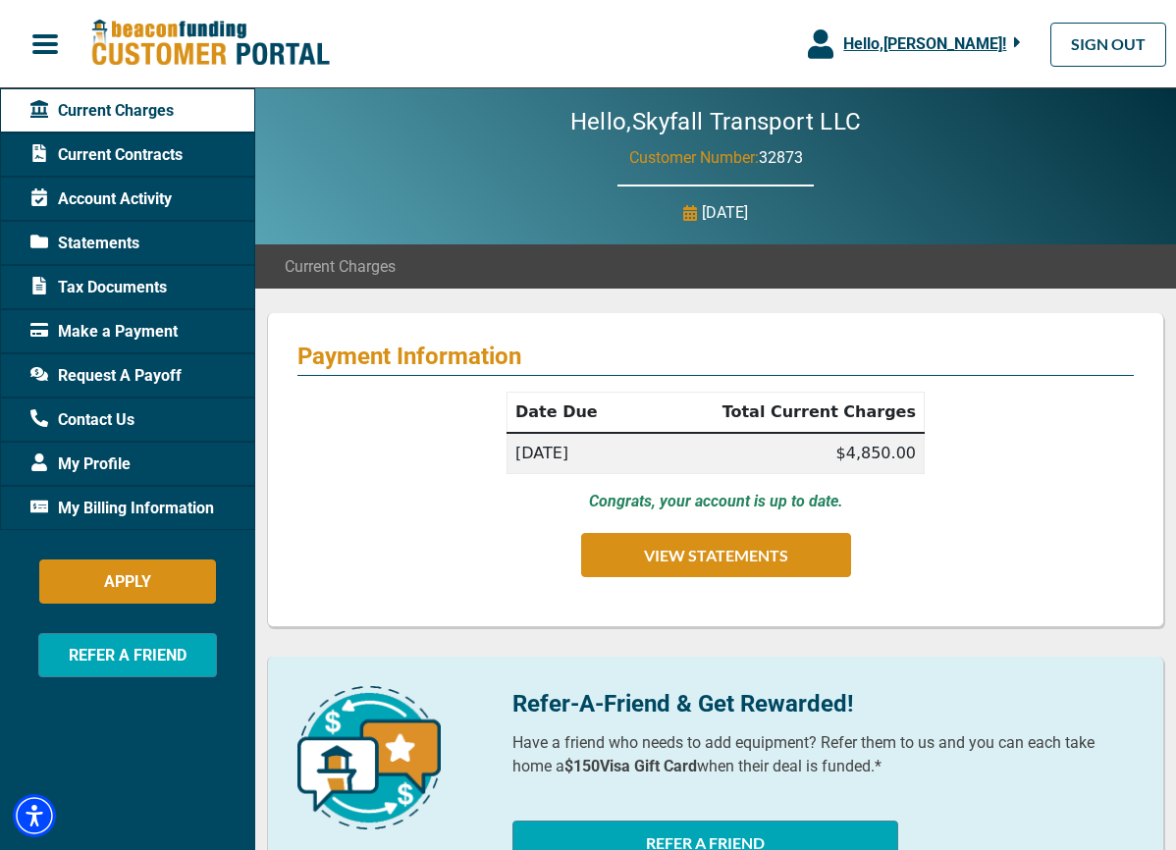
click at [105, 245] on span "Statements" at bounding box center [84, 244] width 109 height 24
click at [90, 238] on span "Statements" at bounding box center [84, 244] width 109 height 24
click at [96, 245] on span "Statements" at bounding box center [84, 244] width 109 height 24
click at [82, 245] on span "Statements" at bounding box center [84, 244] width 109 height 24
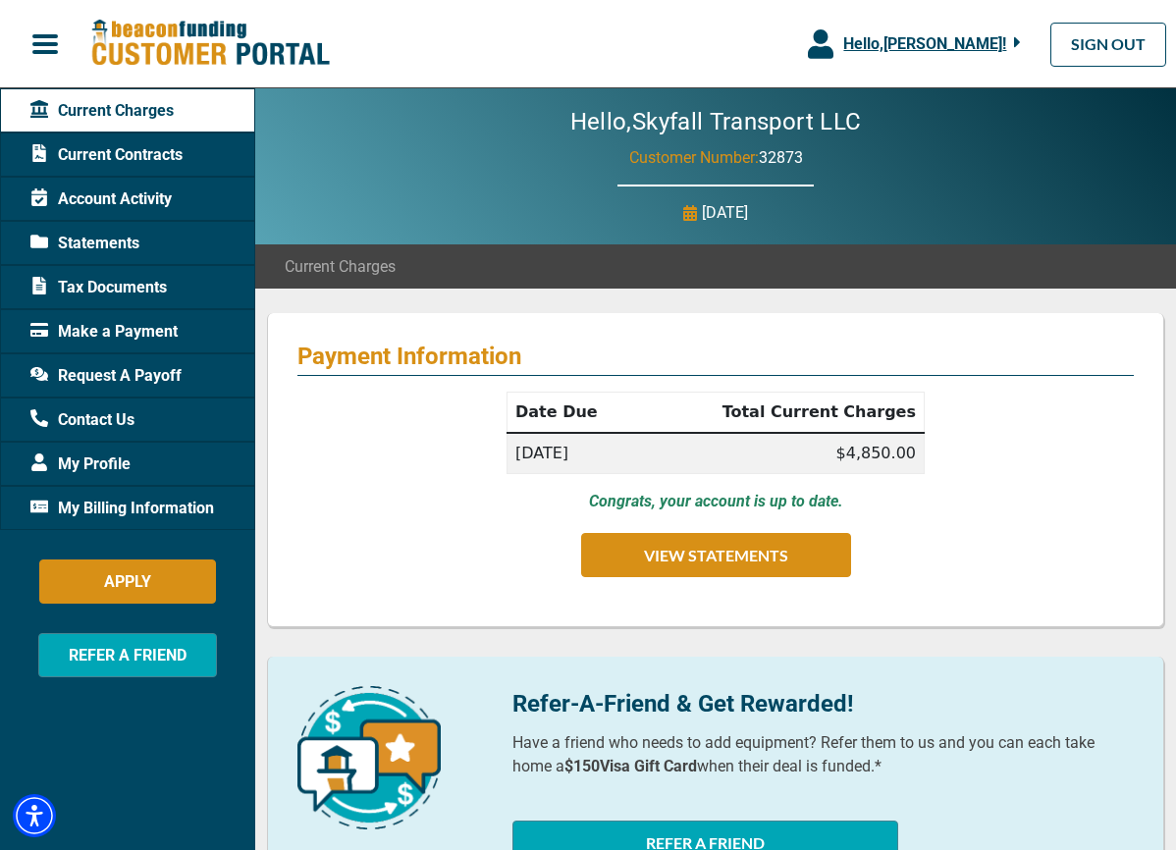
click at [455, 483] on div "Date Due Total Current Charges [DATE] $4,850.00 Congrats, your account is up to…" at bounding box center [716, 494] width 837 height 205
click at [106, 241] on span "Statements" at bounding box center [84, 244] width 109 height 24
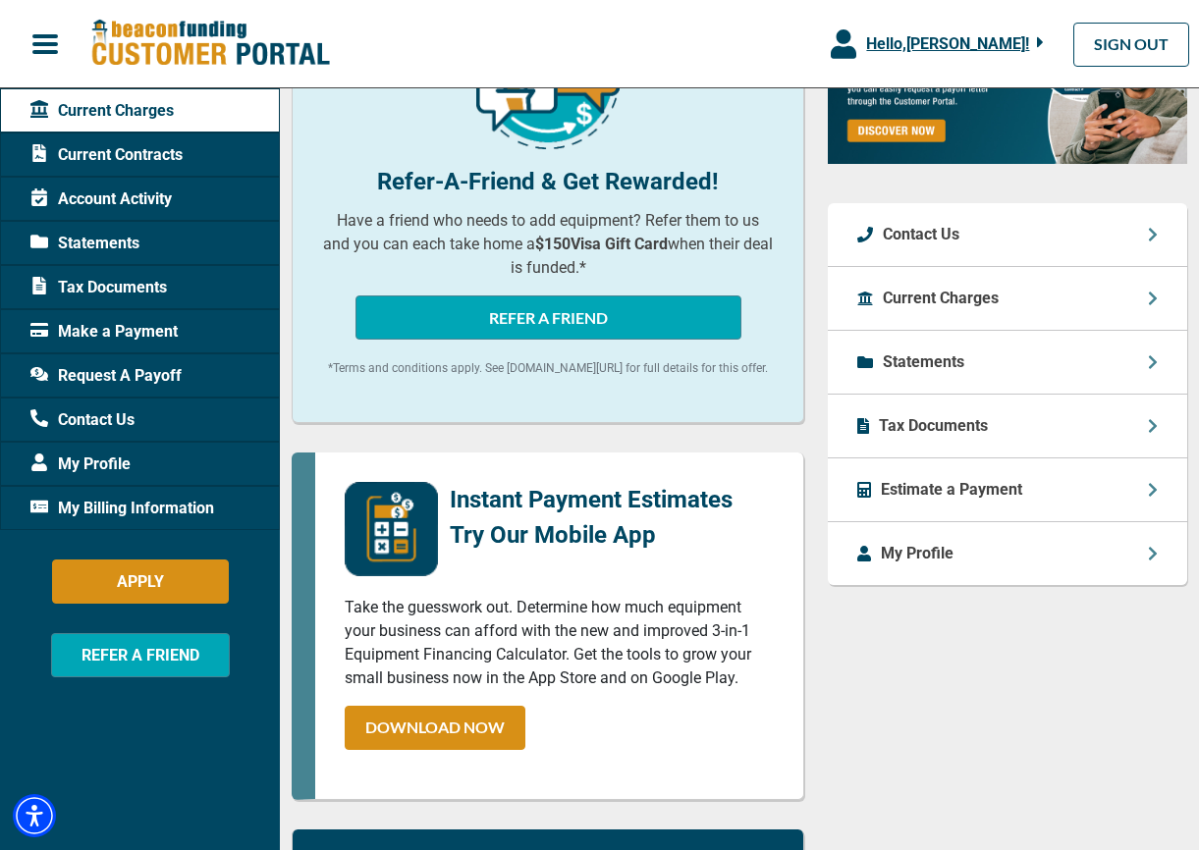
scroll to position [710, 0]
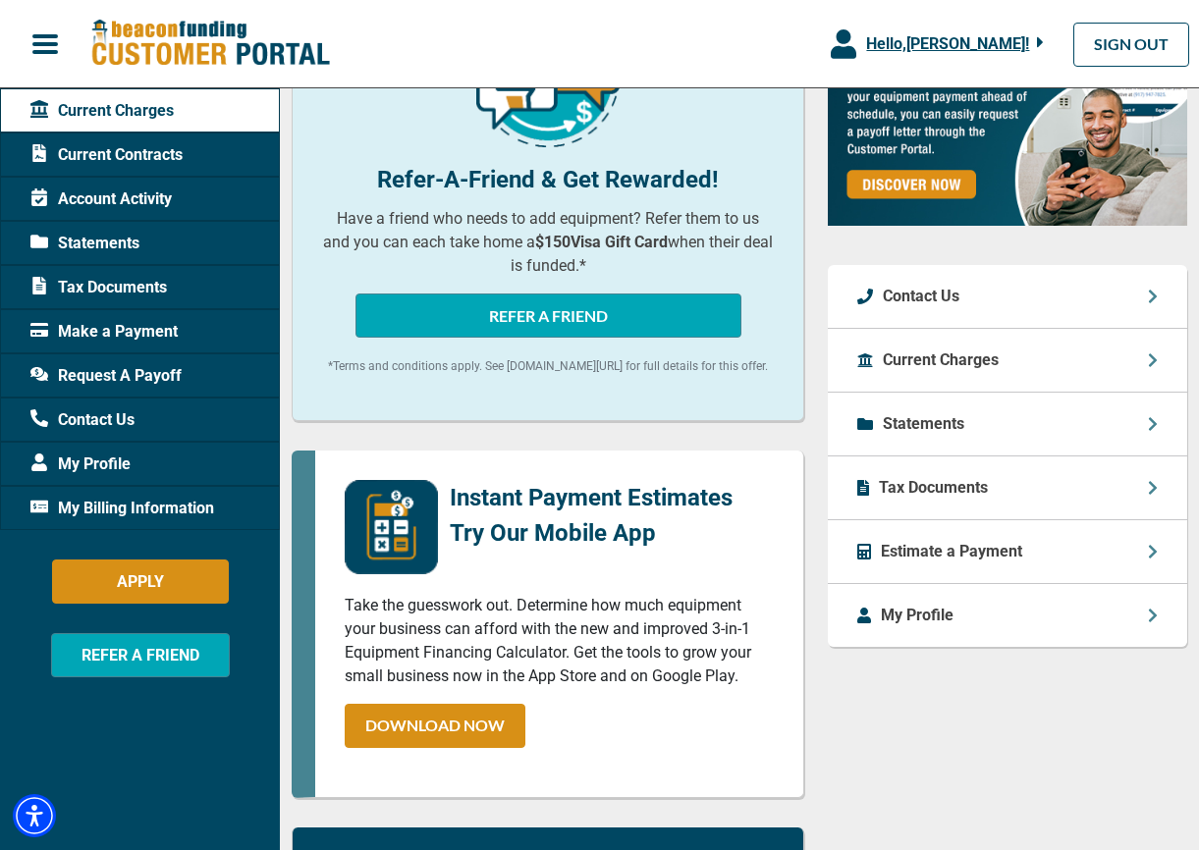
click at [955, 481] on p "Tax Documents" at bounding box center [933, 488] width 109 height 24
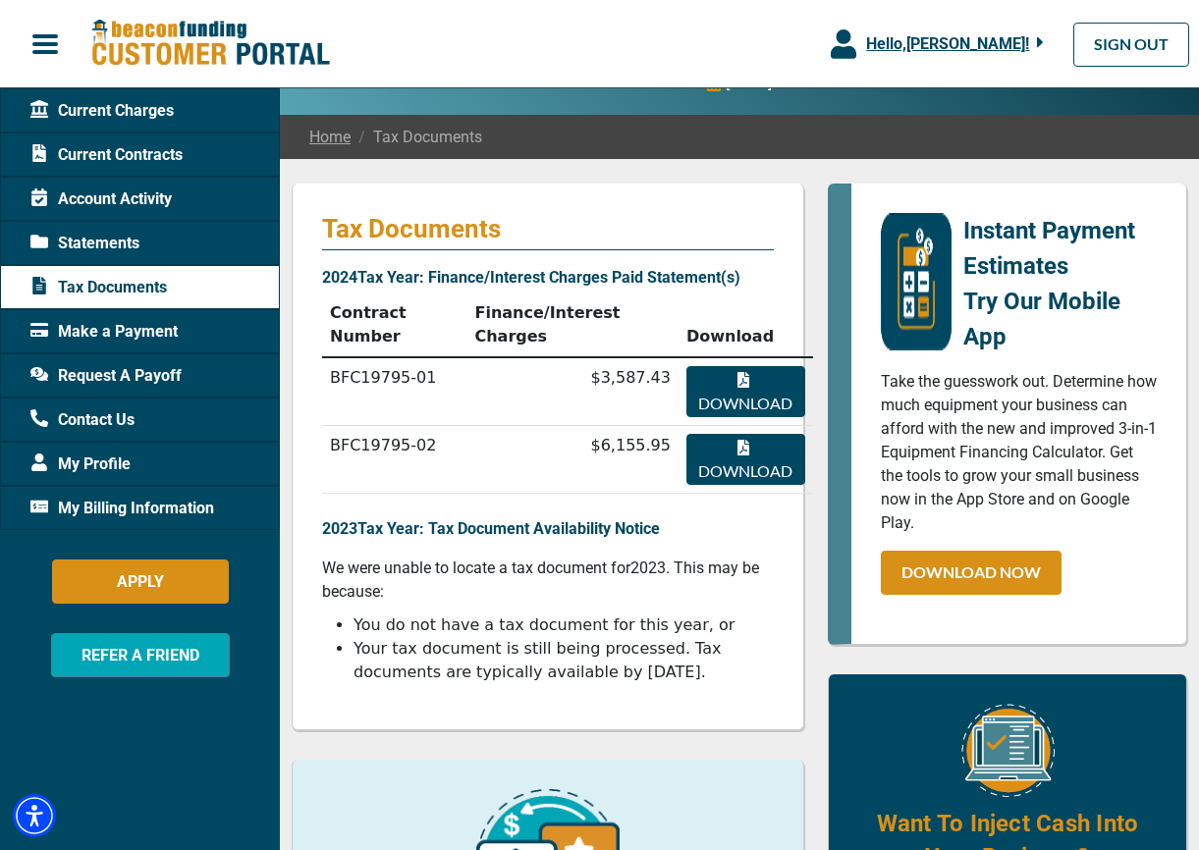
scroll to position [132, 0]
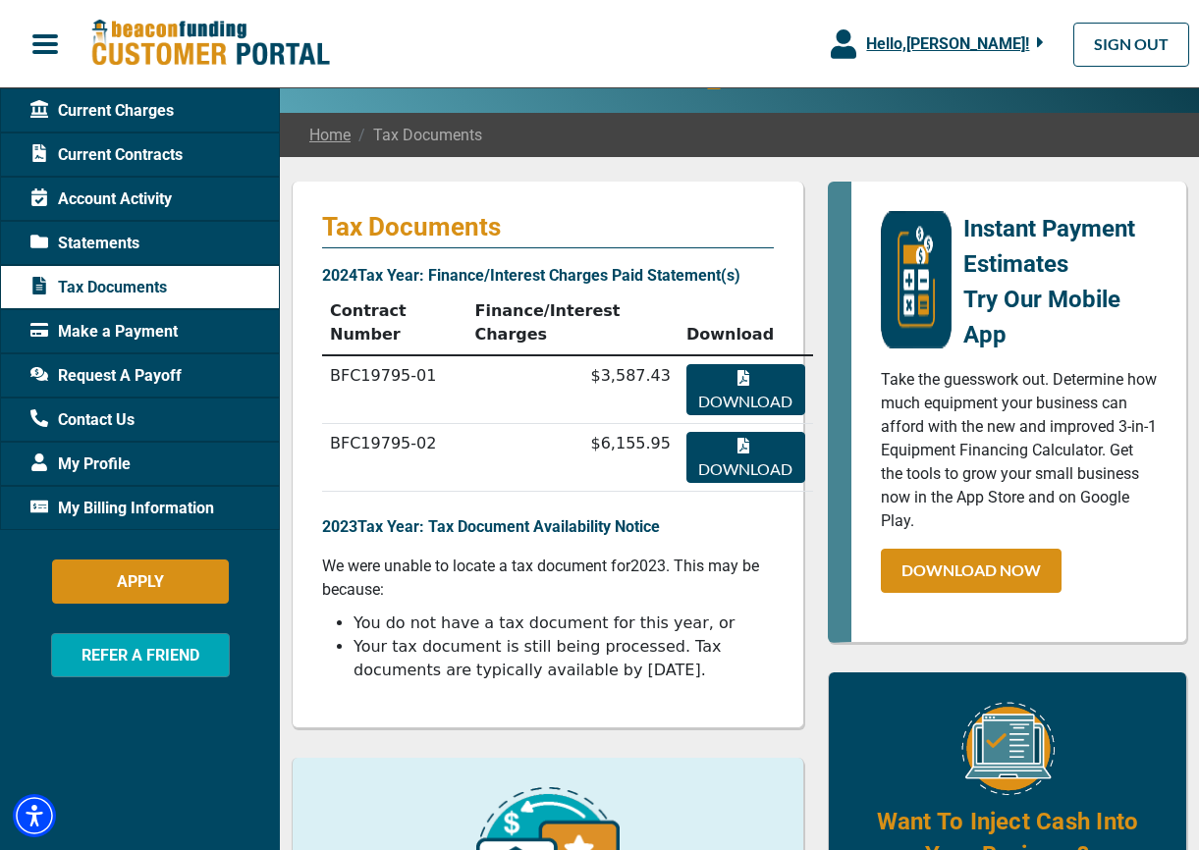
click at [109, 114] on span "Current Charges" at bounding box center [101, 111] width 143 height 24
